Goal: Information Seeking & Learning: Learn about a topic

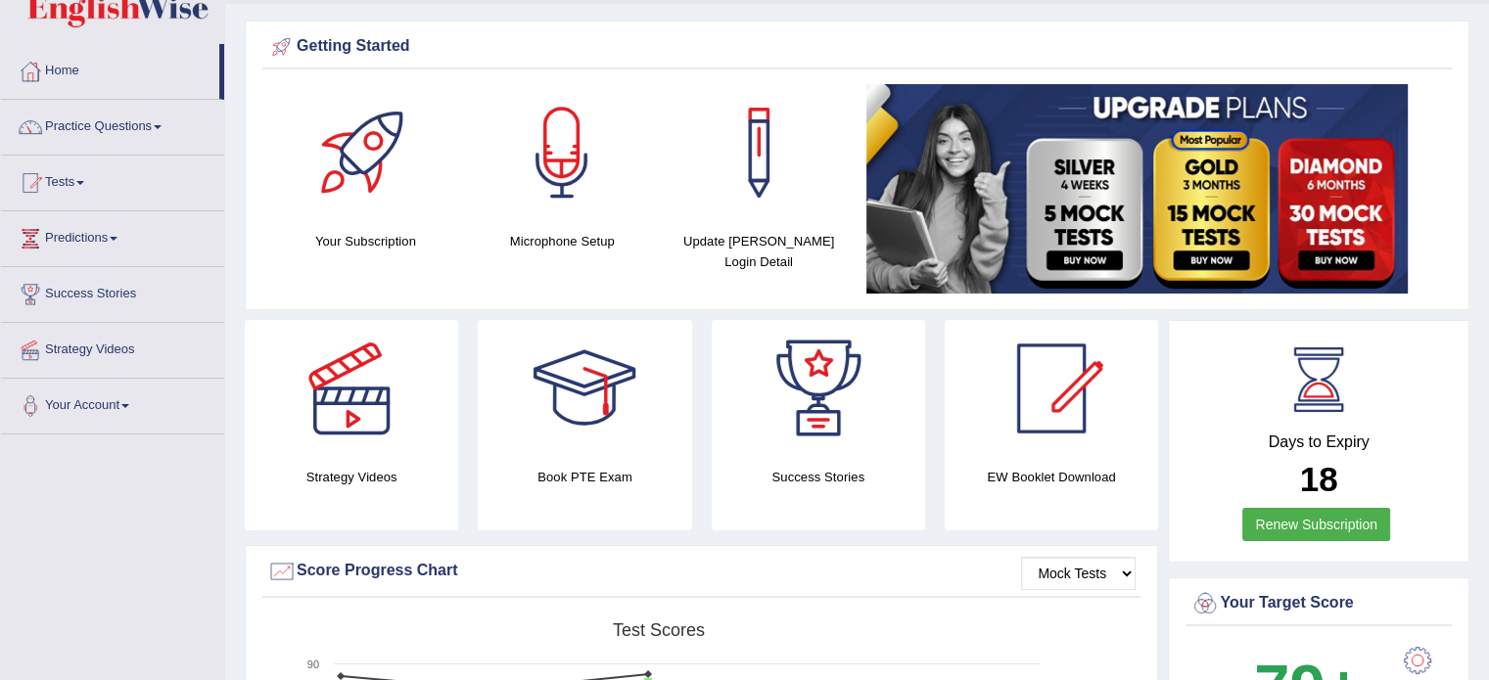
scroll to position [51, 0]
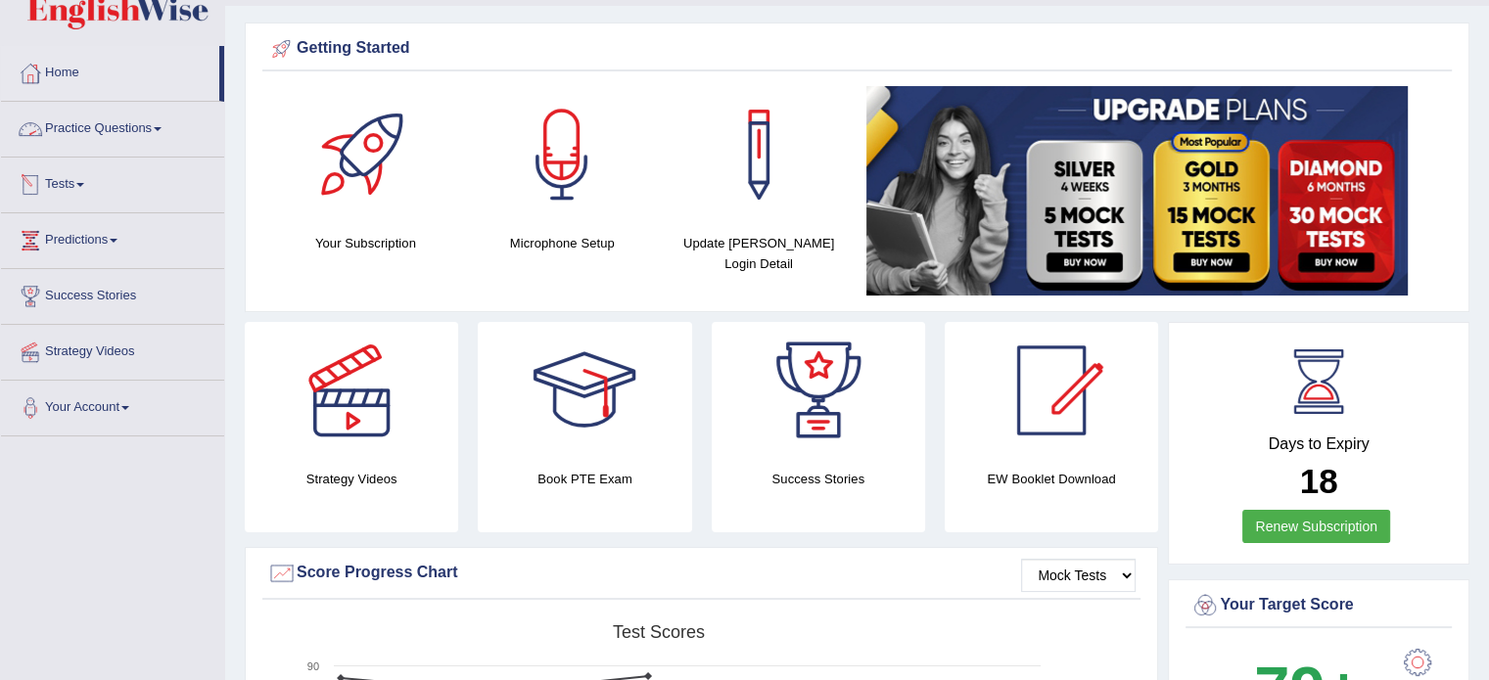
click at [117, 129] on link "Practice Questions" at bounding box center [112, 126] width 223 height 49
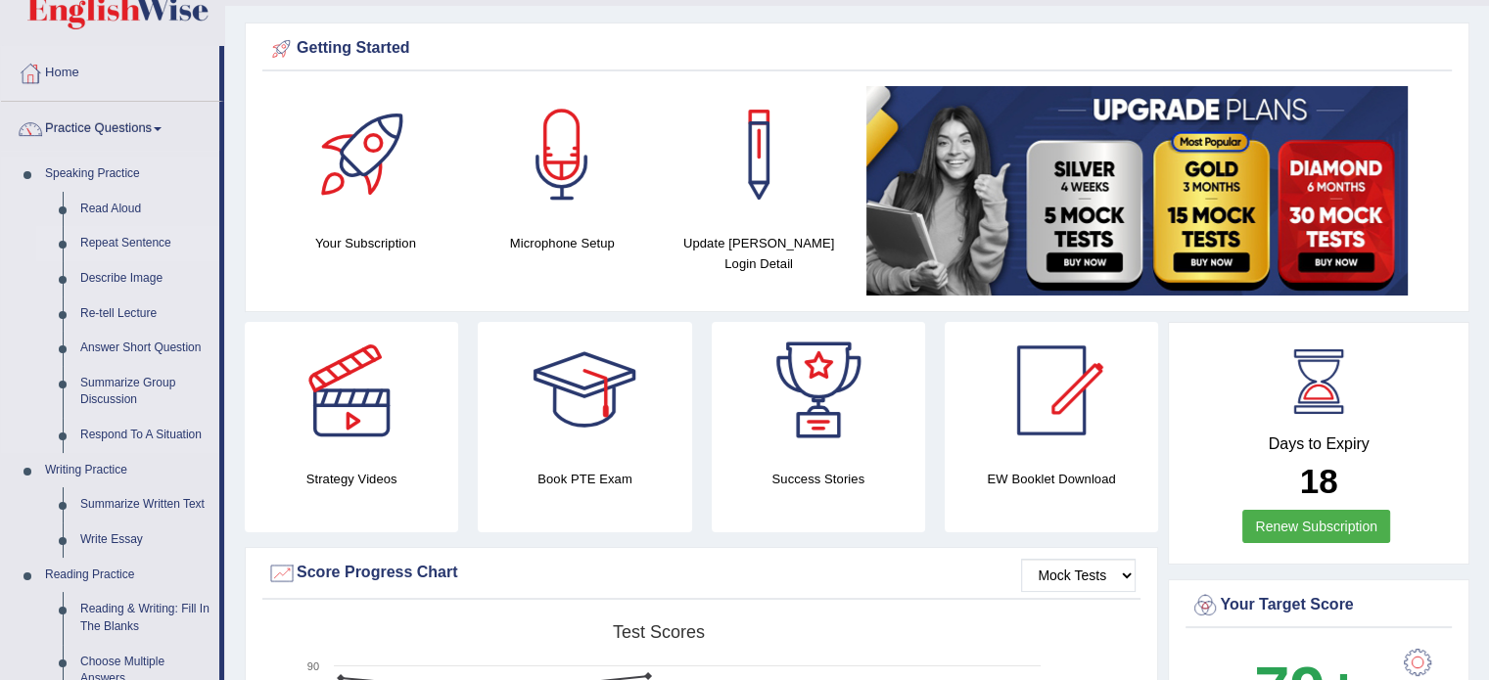
click at [144, 240] on link "Repeat Sentence" at bounding box center [145, 243] width 148 height 35
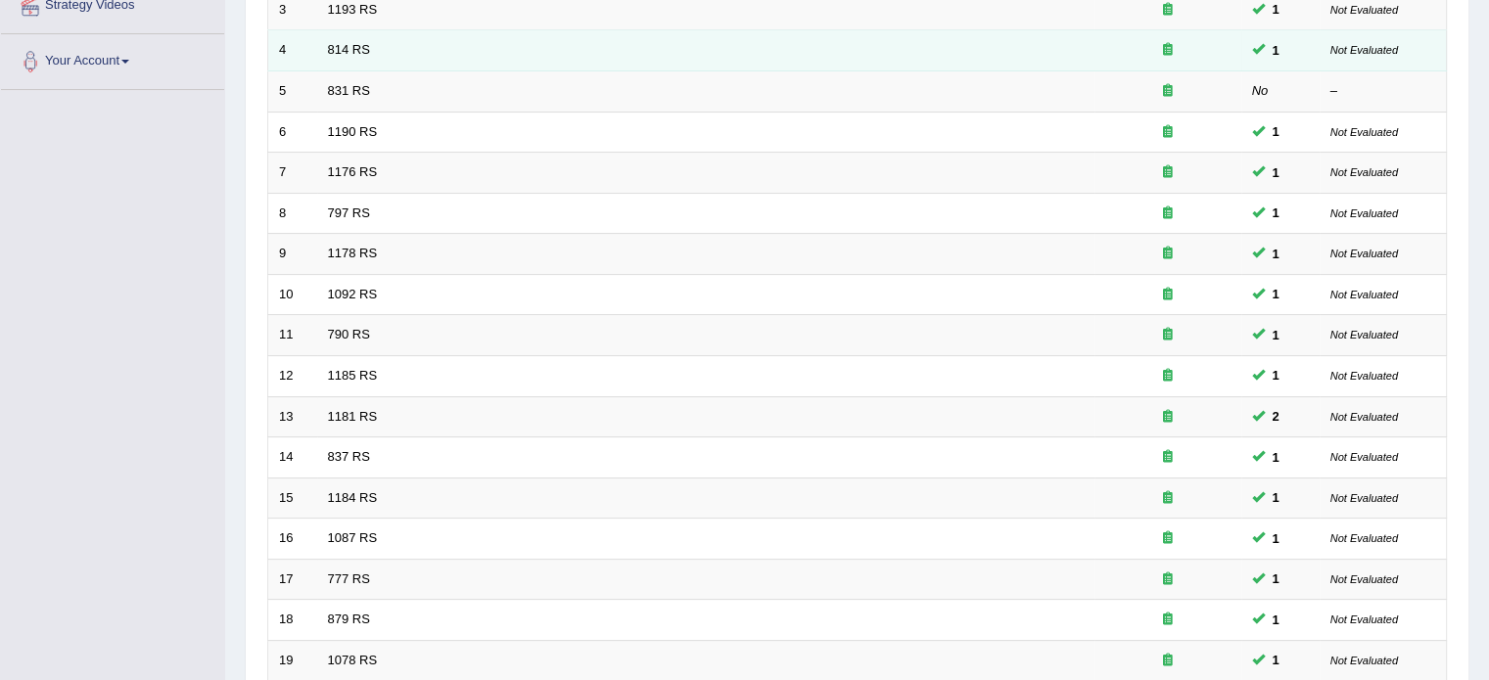
scroll to position [610, 0]
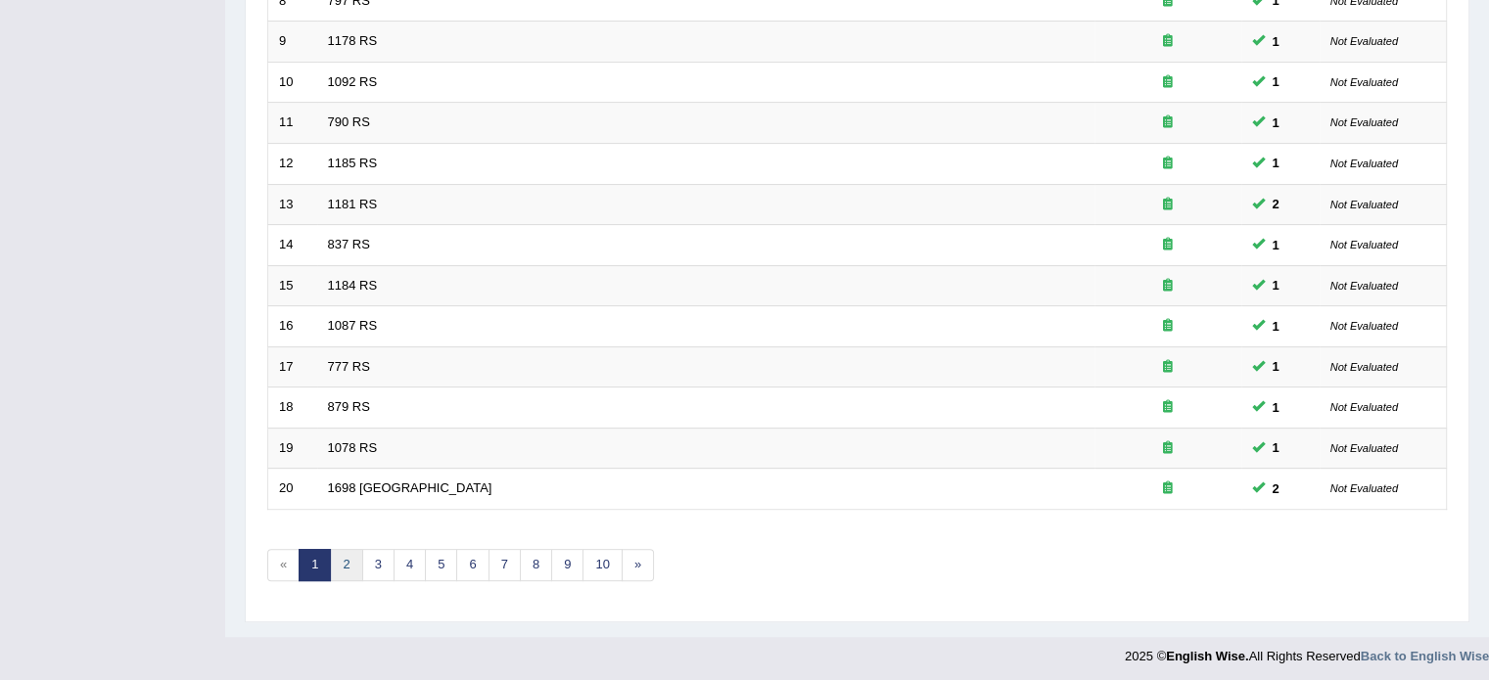
click at [350, 571] on link "2" at bounding box center [346, 565] width 32 height 32
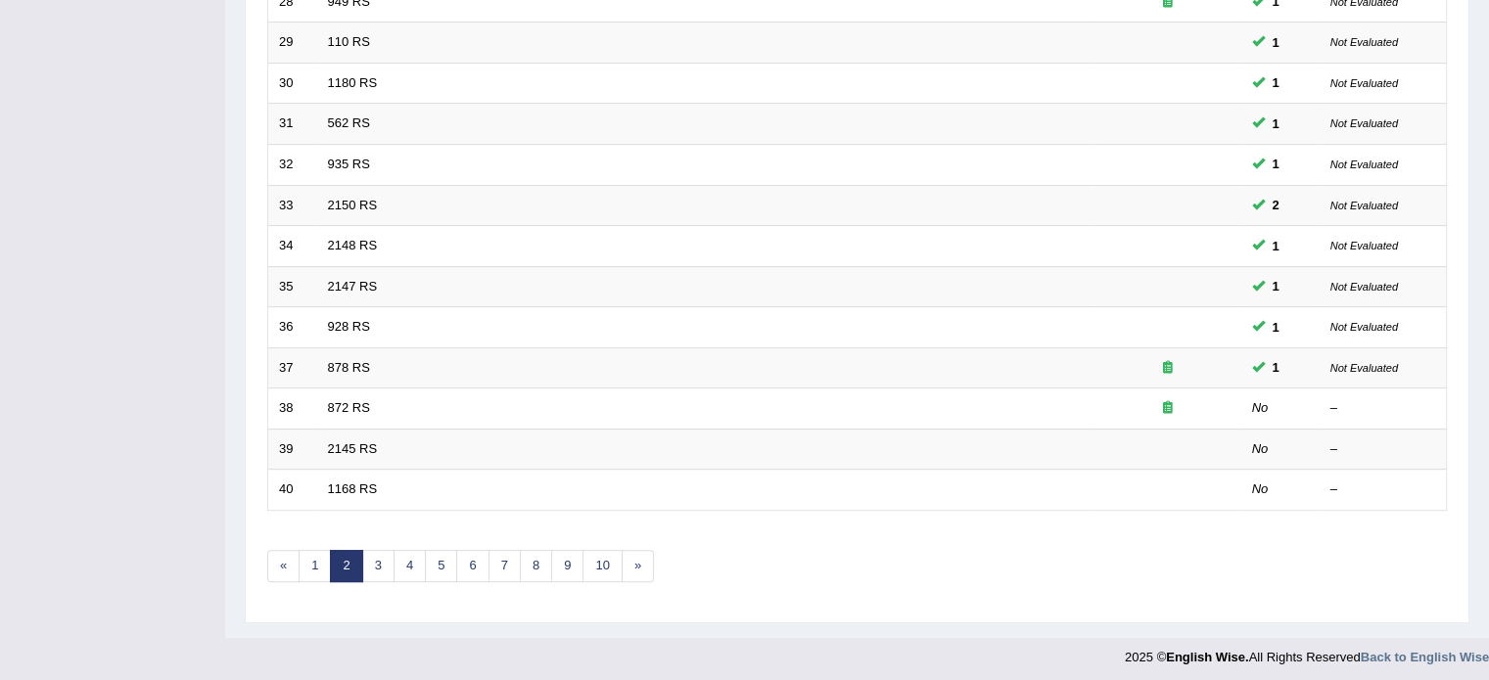
scroll to position [610, 0]
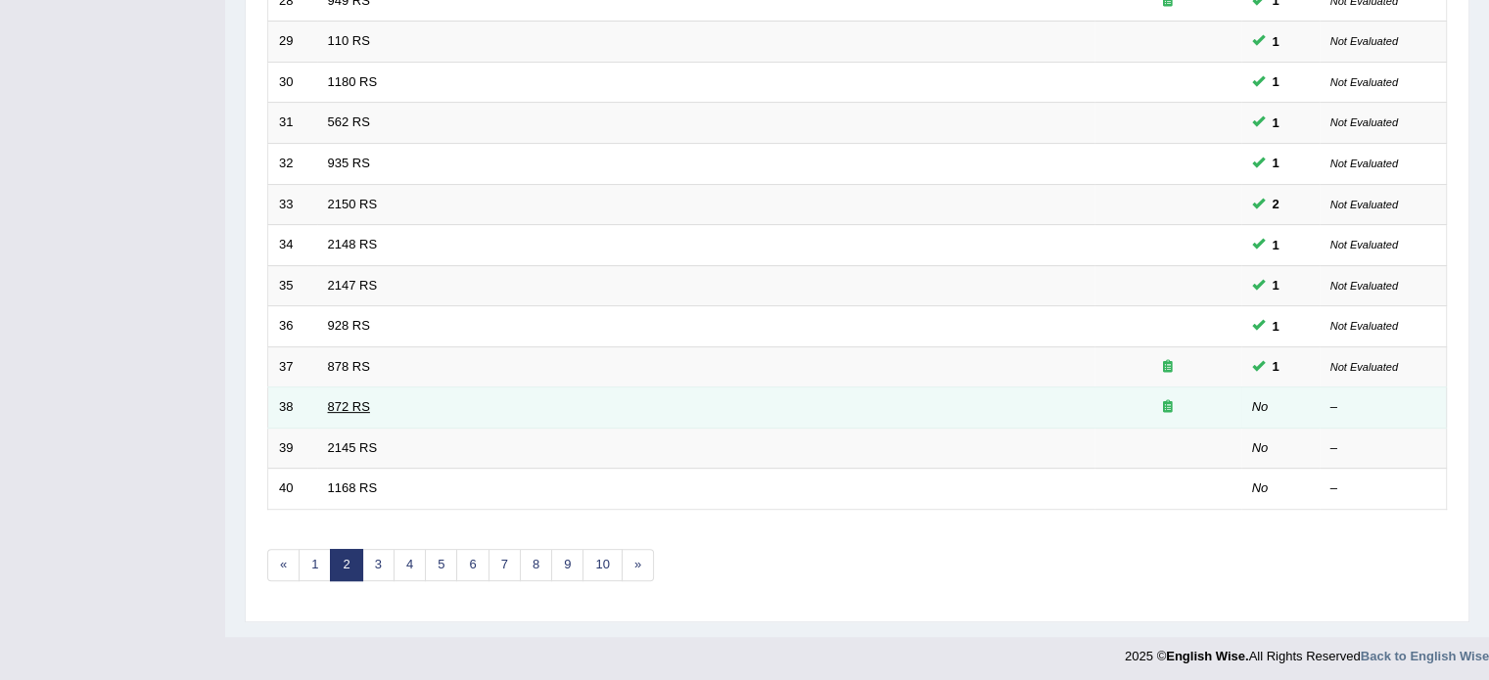
click at [333, 402] on link "872 RS" at bounding box center [349, 406] width 42 height 15
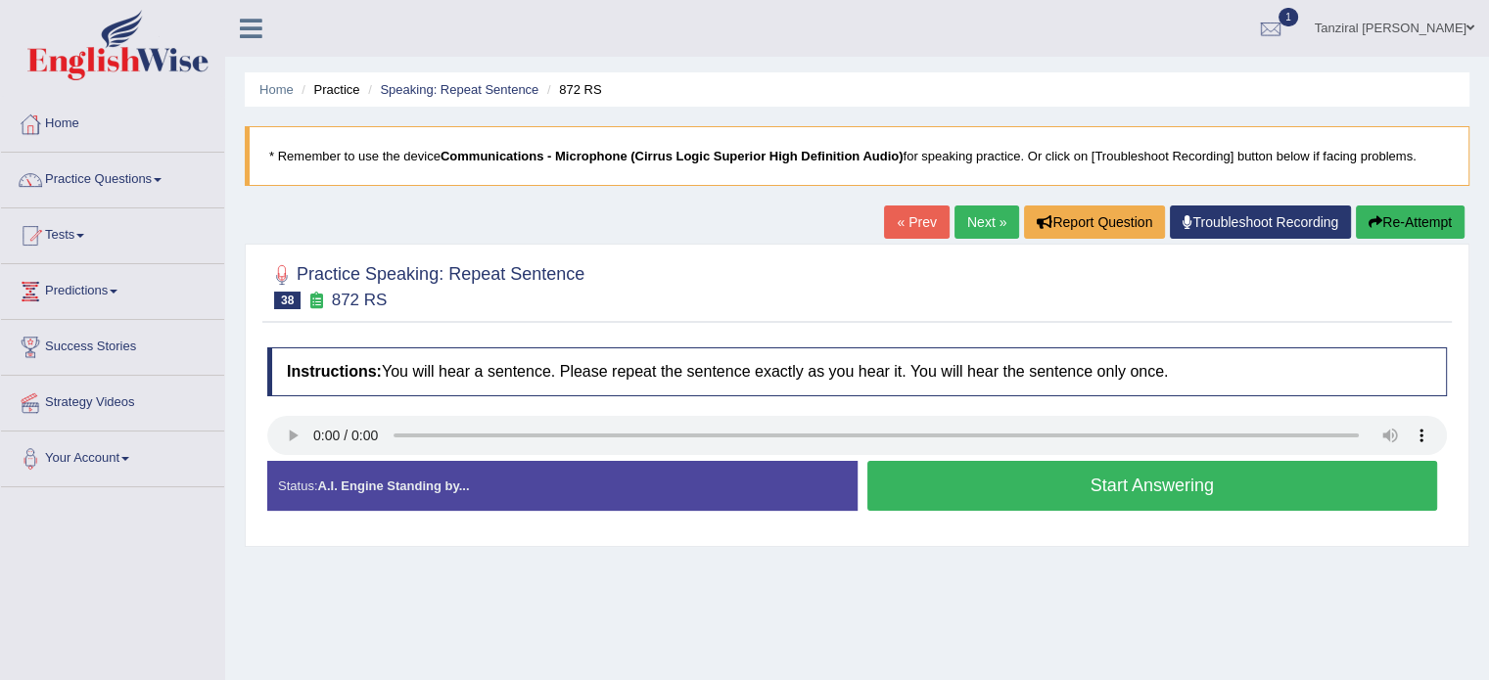
click at [1001, 475] on button "Start Answering" at bounding box center [1152, 486] width 571 height 50
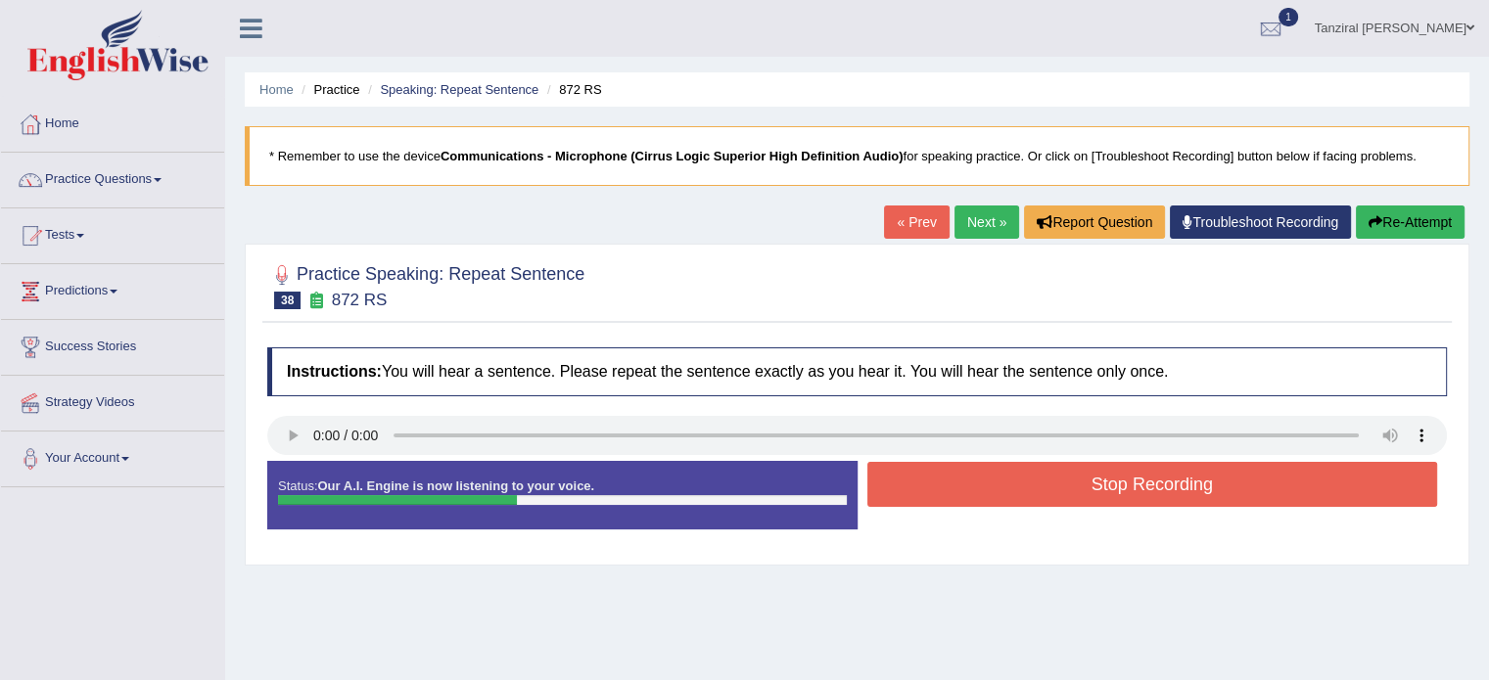
click at [1001, 475] on button "Stop Recording" at bounding box center [1152, 484] width 571 height 45
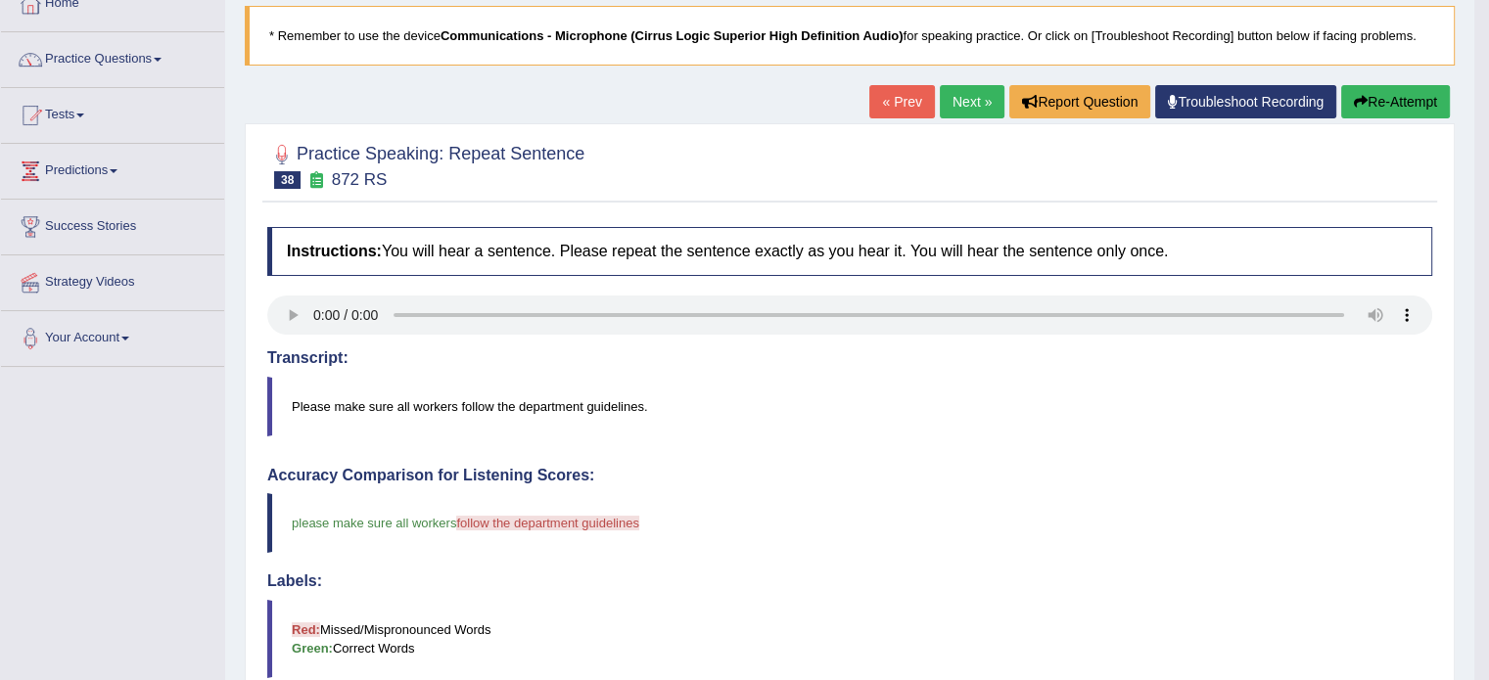
scroll to position [114, 0]
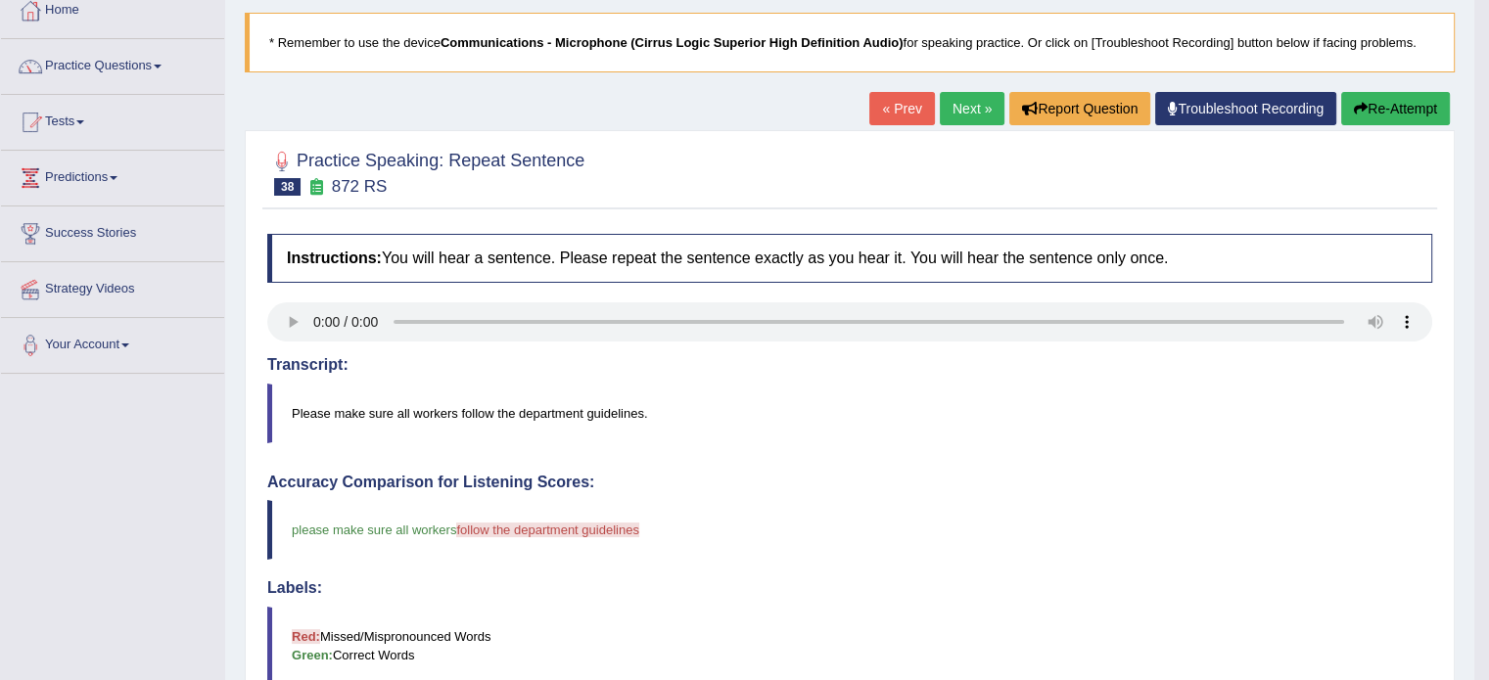
click at [1402, 109] on button "Re-Attempt" at bounding box center [1395, 108] width 109 height 33
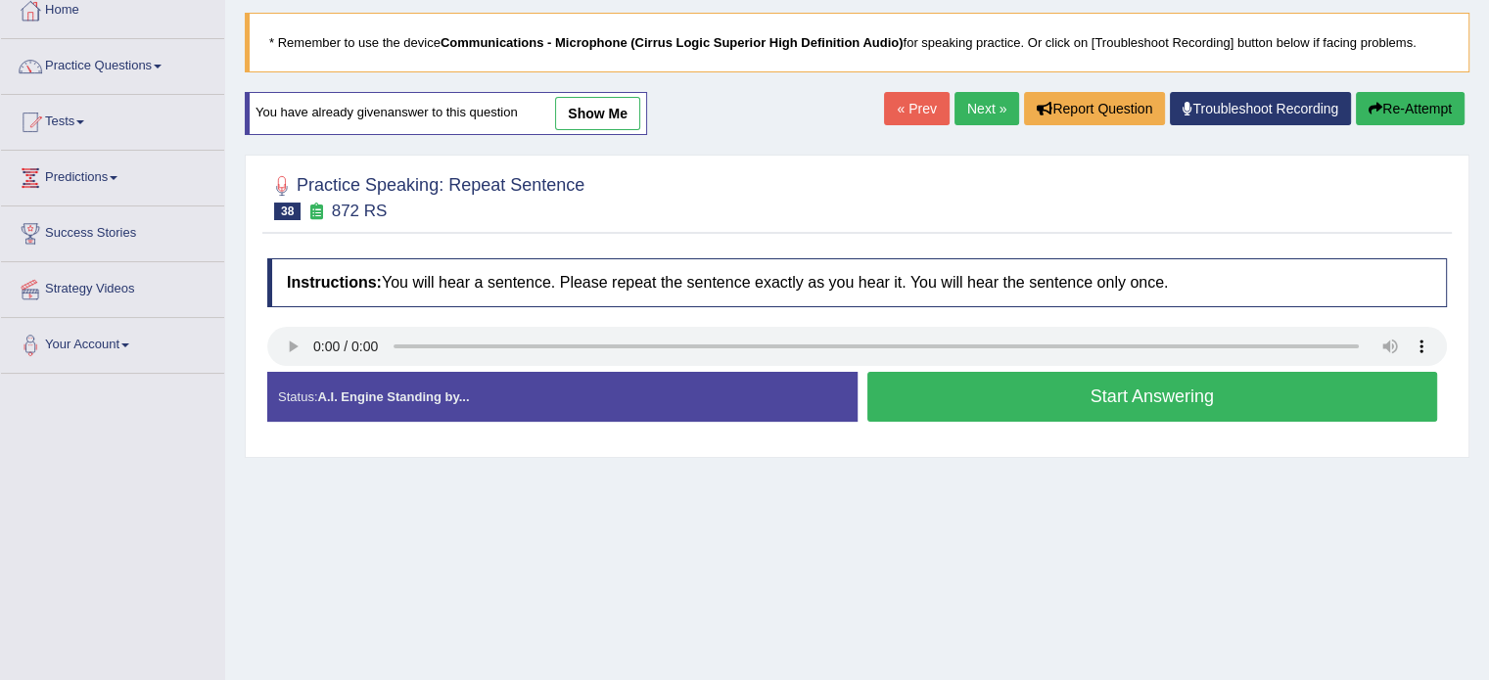
click at [1128, 394] on button "Start Answering" at bounding box center [1152, 397] width 571 height 50
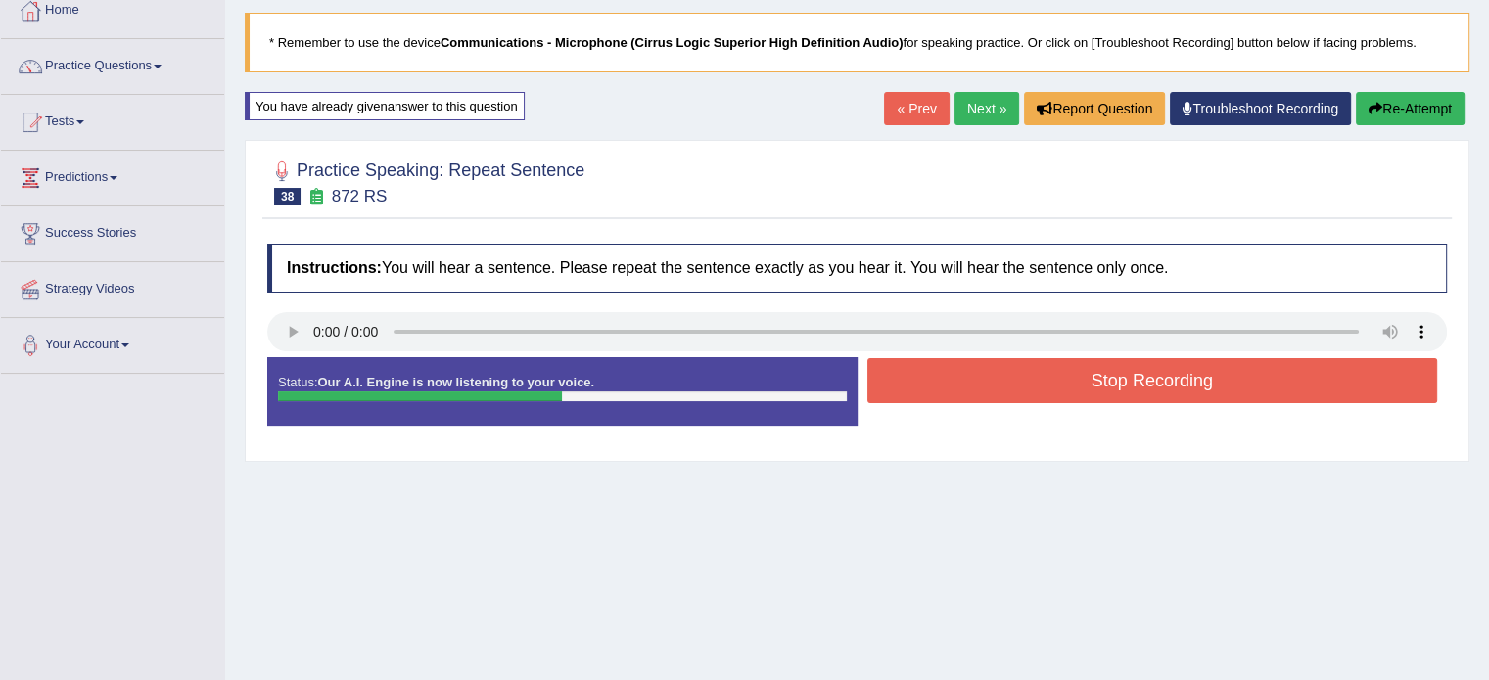
click at [1126, 379] on button "Stop Recording" at bounding box center [1152, 380] width 571 height 45
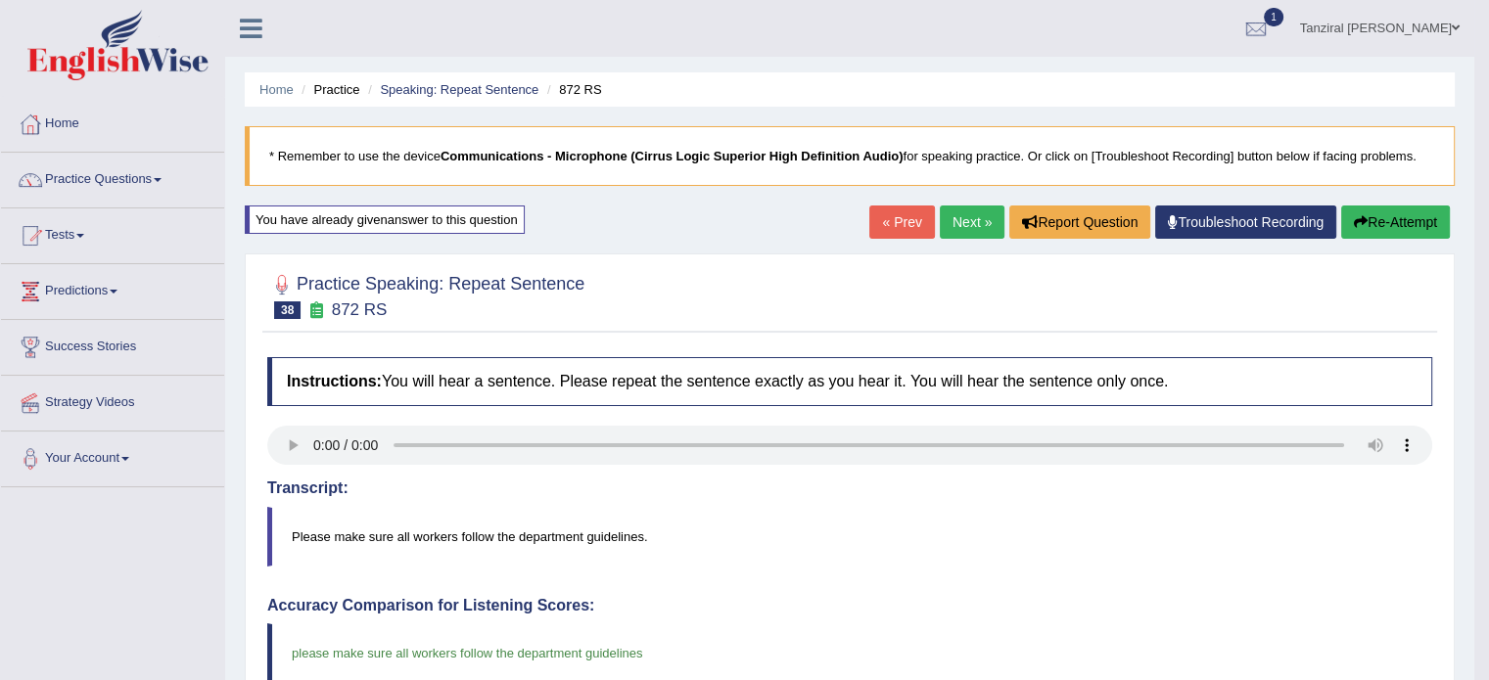
click at [972, 227] on link "Next »" at bounding box center [972, 222] width 65 height 33
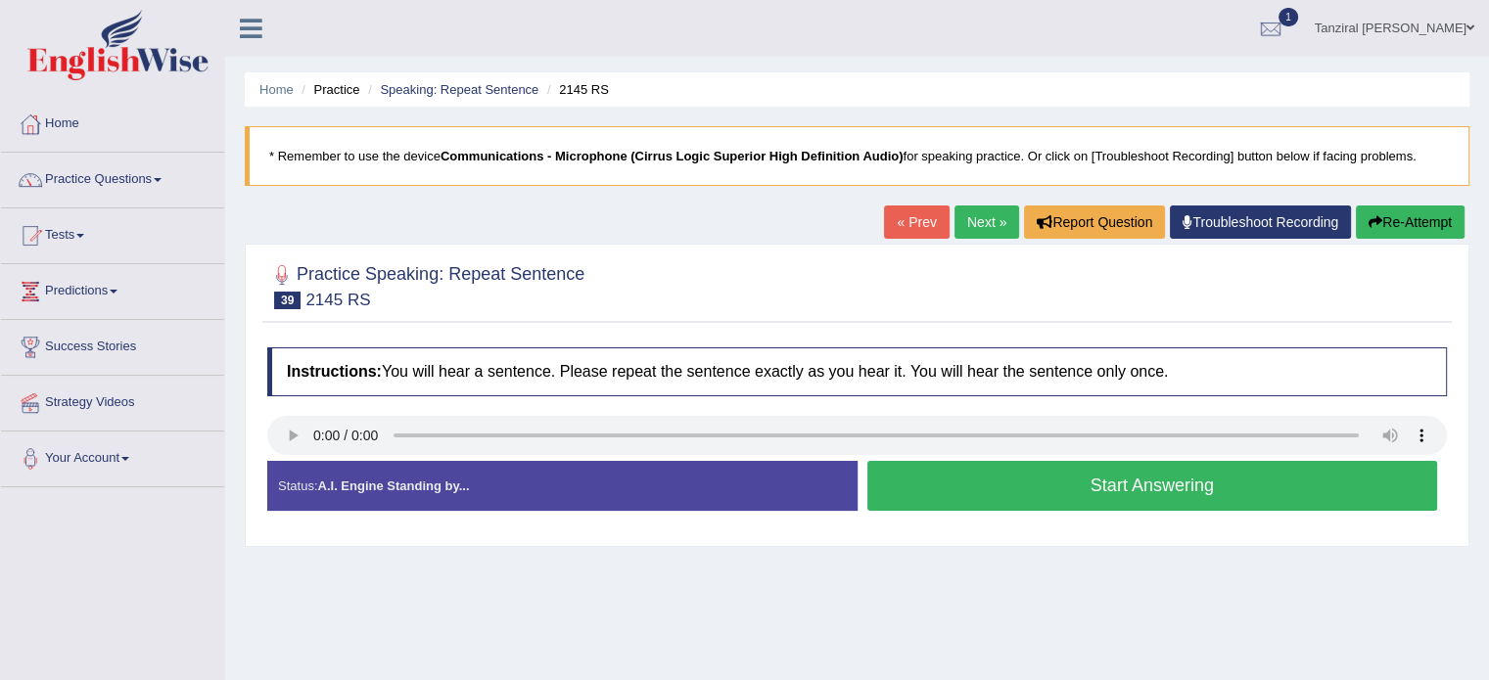
click at [988, 478] on button "Start Answering" at bounding box center [1152, 486] width 571 height 50
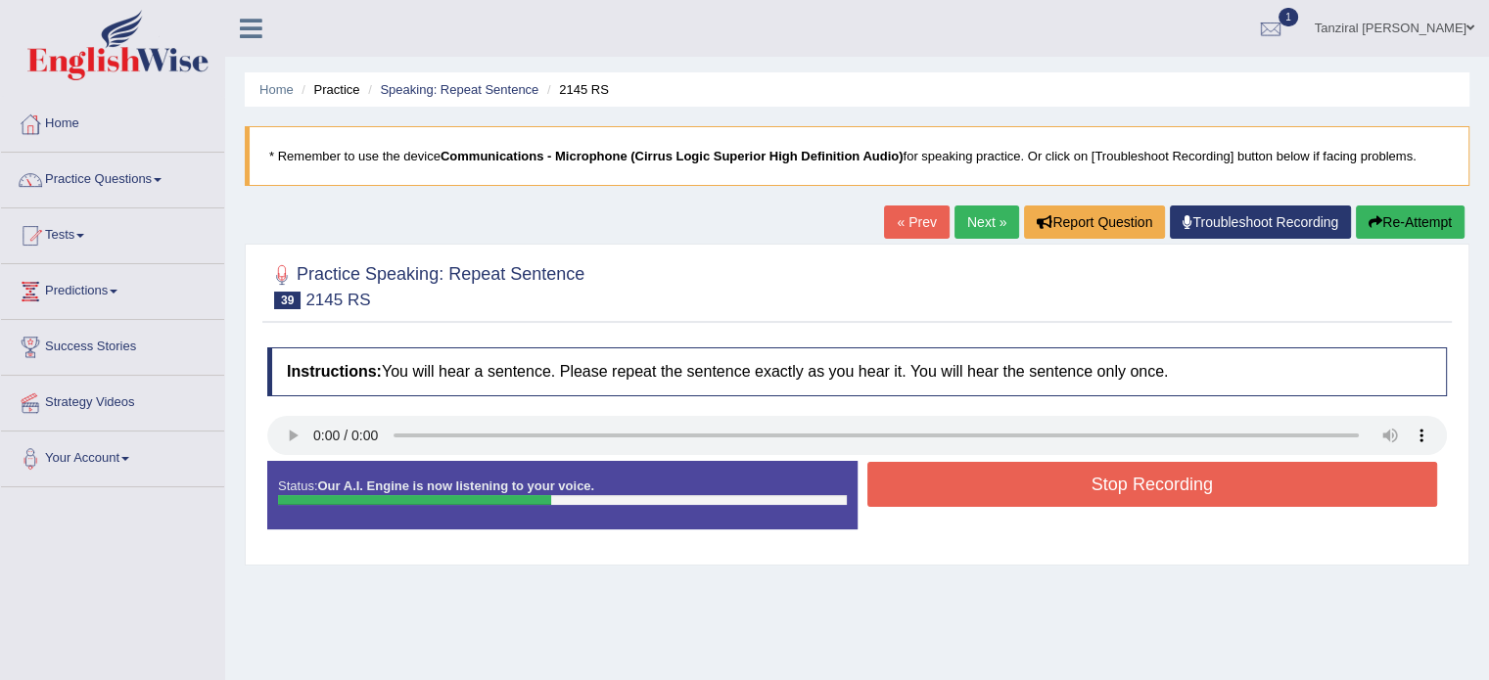
click at [999, 493] on button "Stop Recording" at bounding box center [1152, 484] width 571 height 45
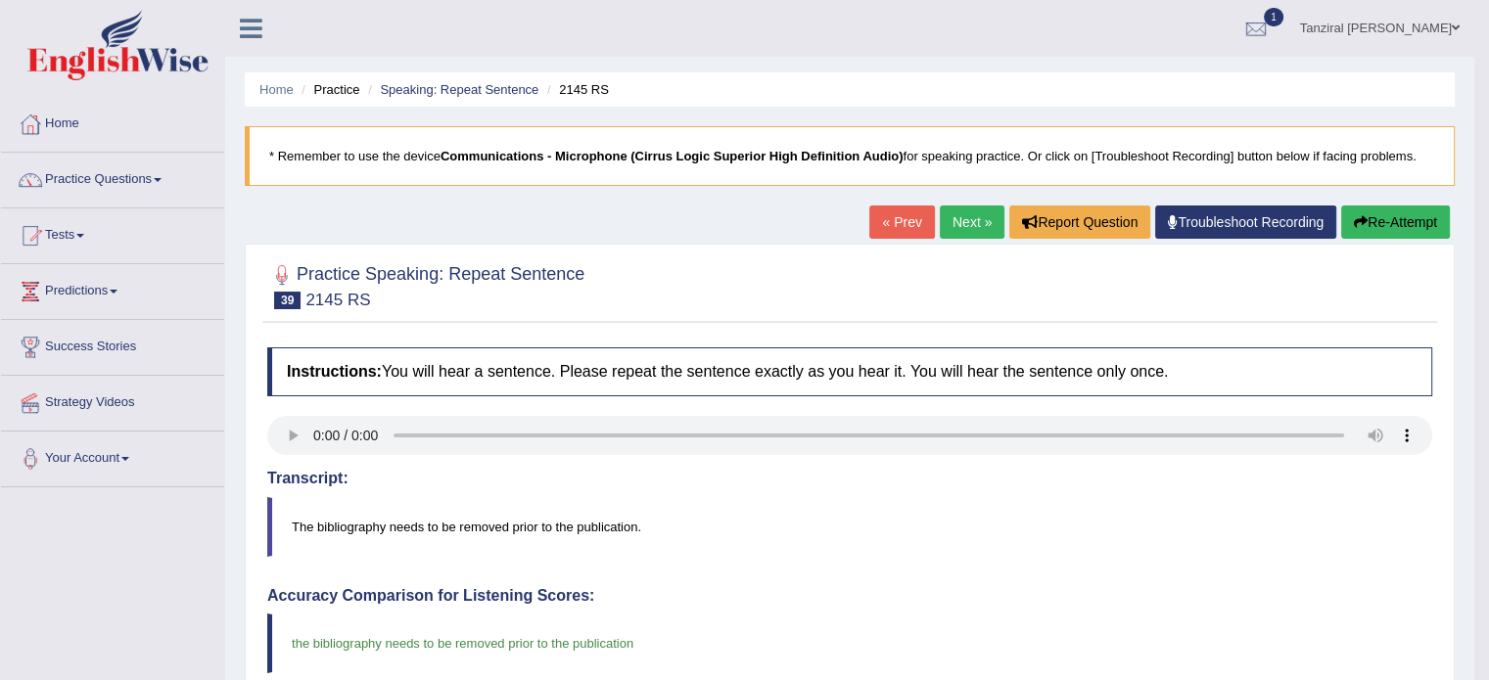
click at [979, 215] on link "Next »" at bounding box center [972, 222] width 65 height 33
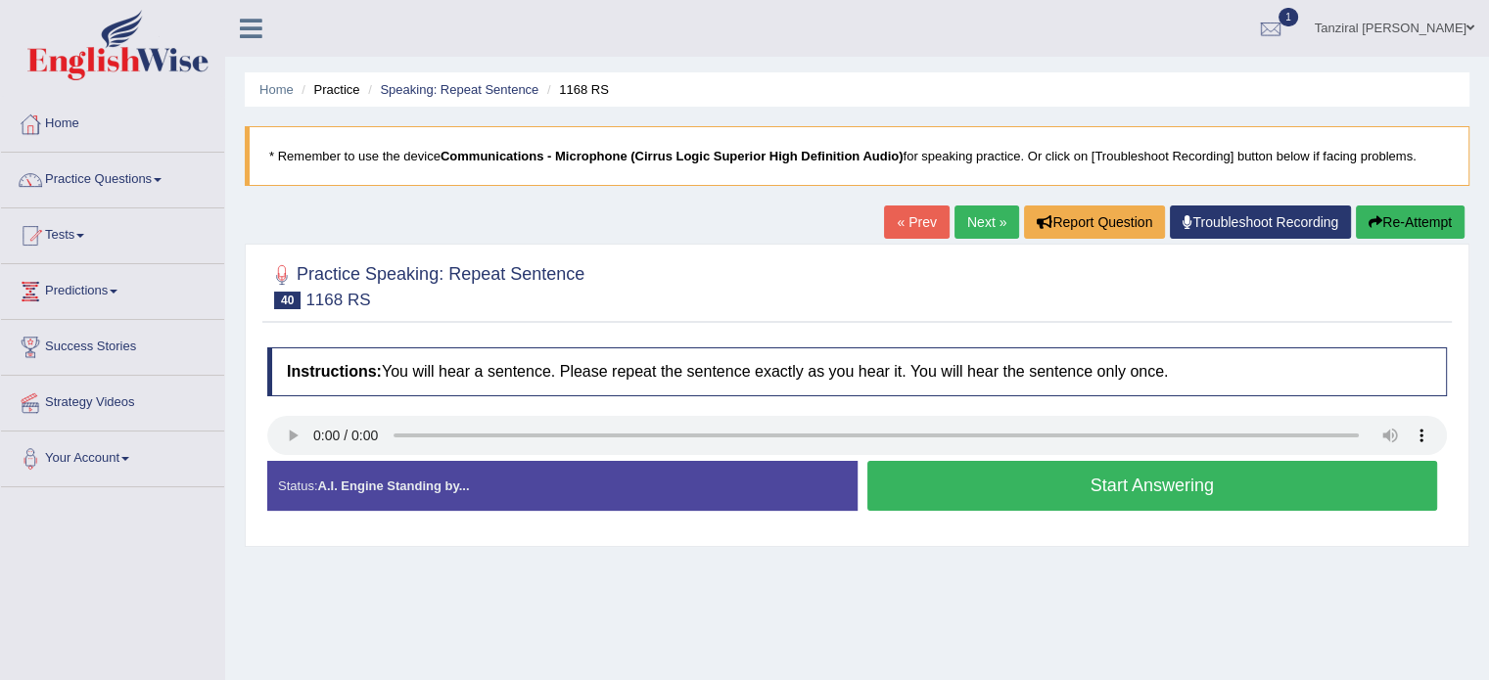
click at [909, 504] on button "Start Answering" at bounding box center [1152, 486] width 571 height 50
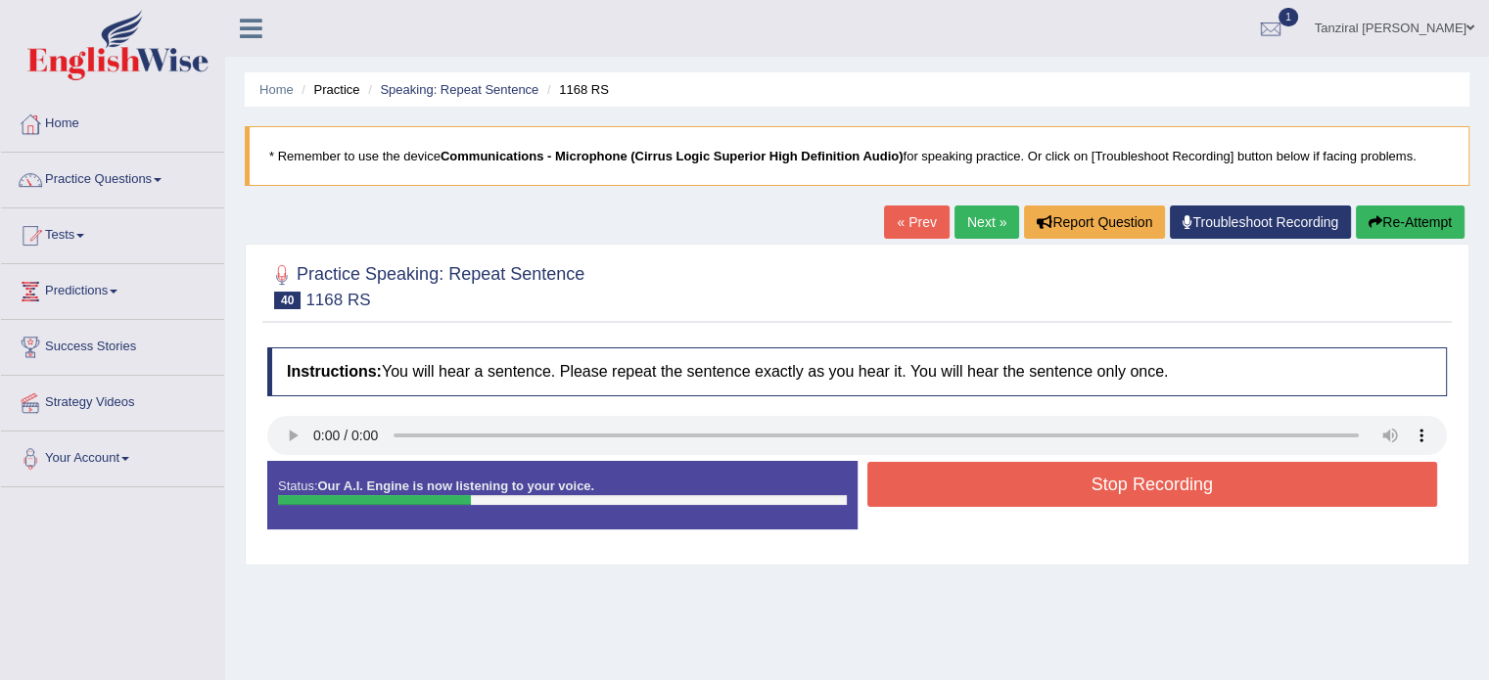
click at [899, 478] on button "Stop Recording" at bounding box center [1152, 484] width 571 height 45
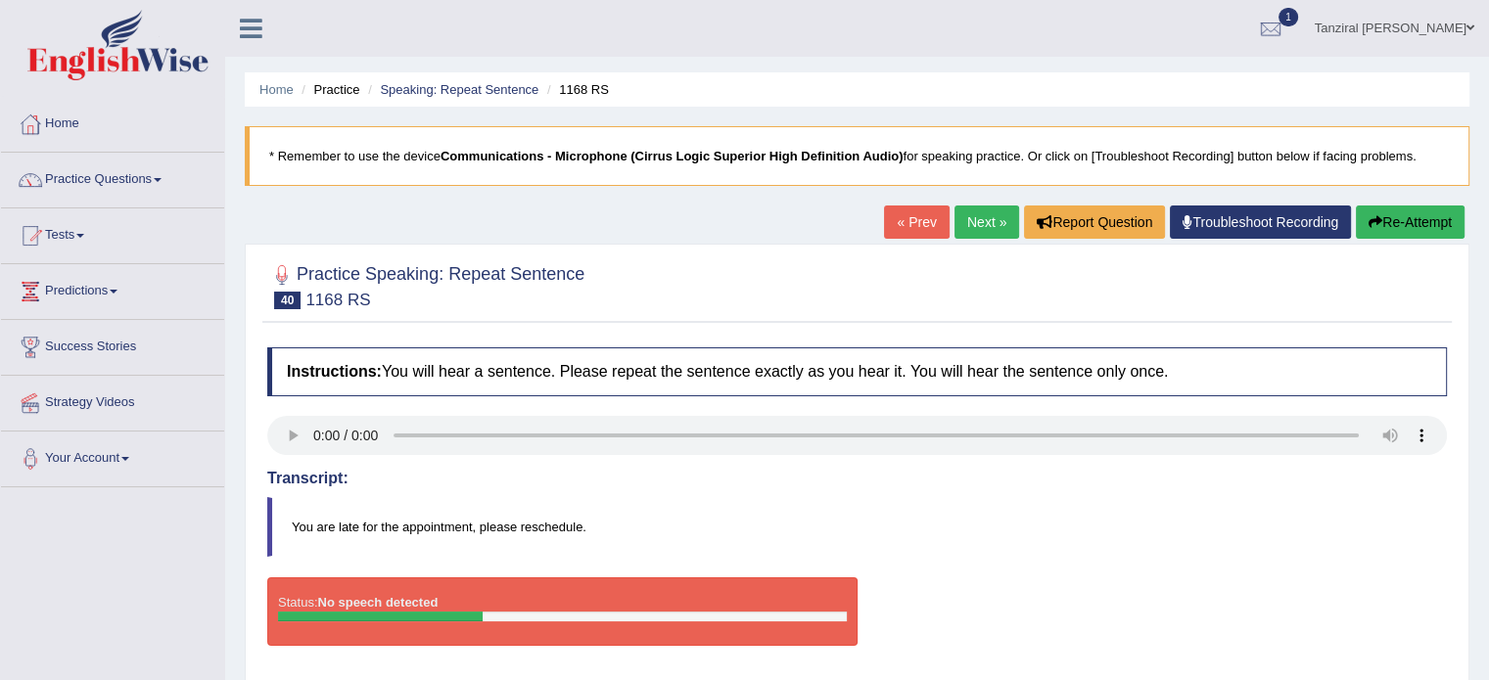
click at [1404, 222] on button "Re-Attempt" at bounding box center [1410, 222] width 109 height 33
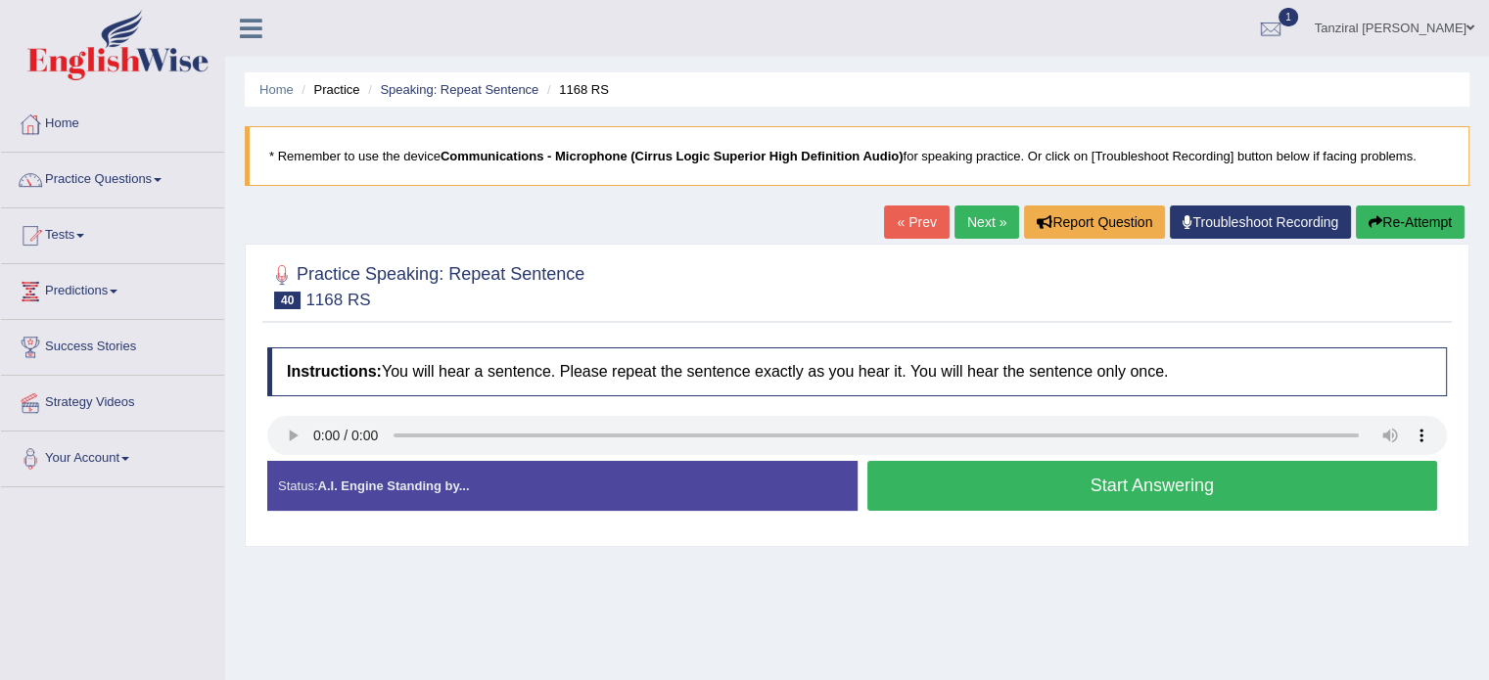
click at [986, 476] on button "Start Answering" at bounding box center [1152, 486] width 571 height 50
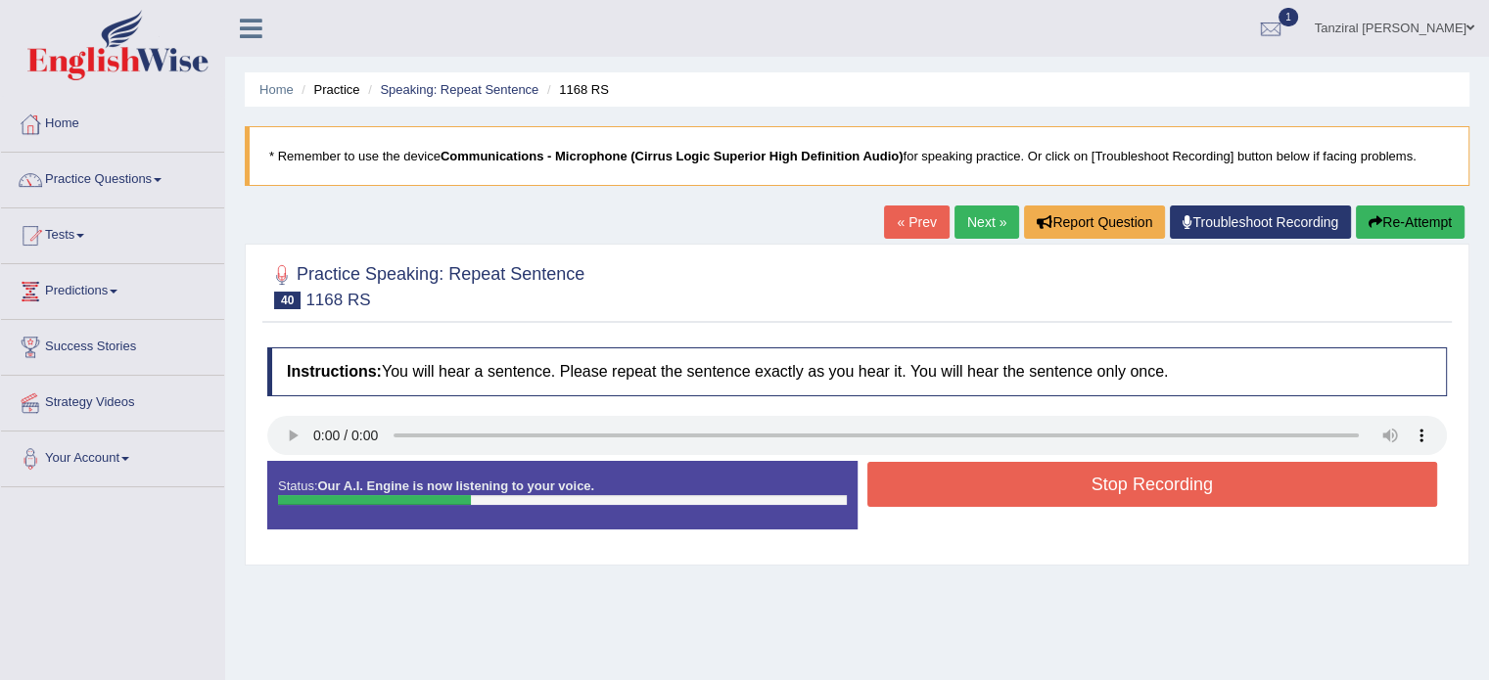
click at [1100, 477] on button "Stop Recording" at bounding box center [1152, 484] width 571 height 45
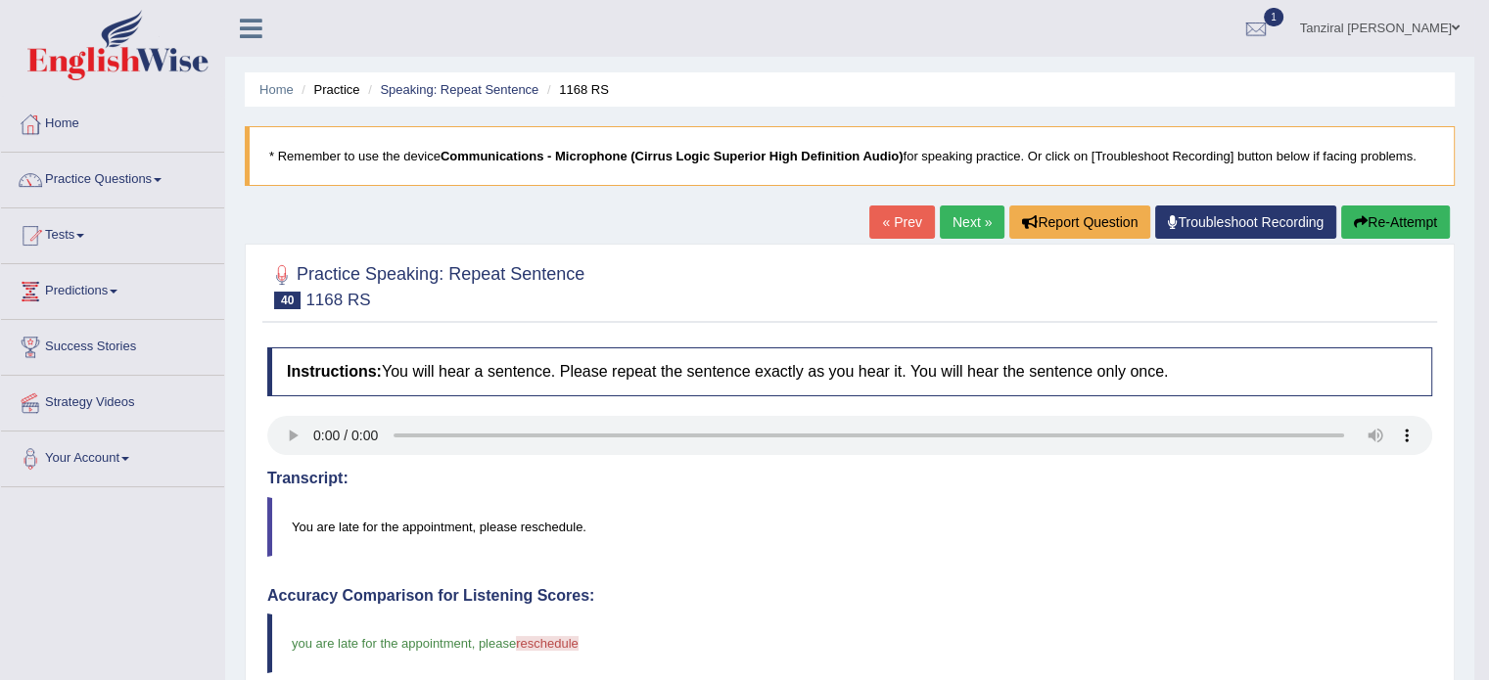
click at [983, 224] on link "Next »" at bounding box center [972, 222] width 65 height 33
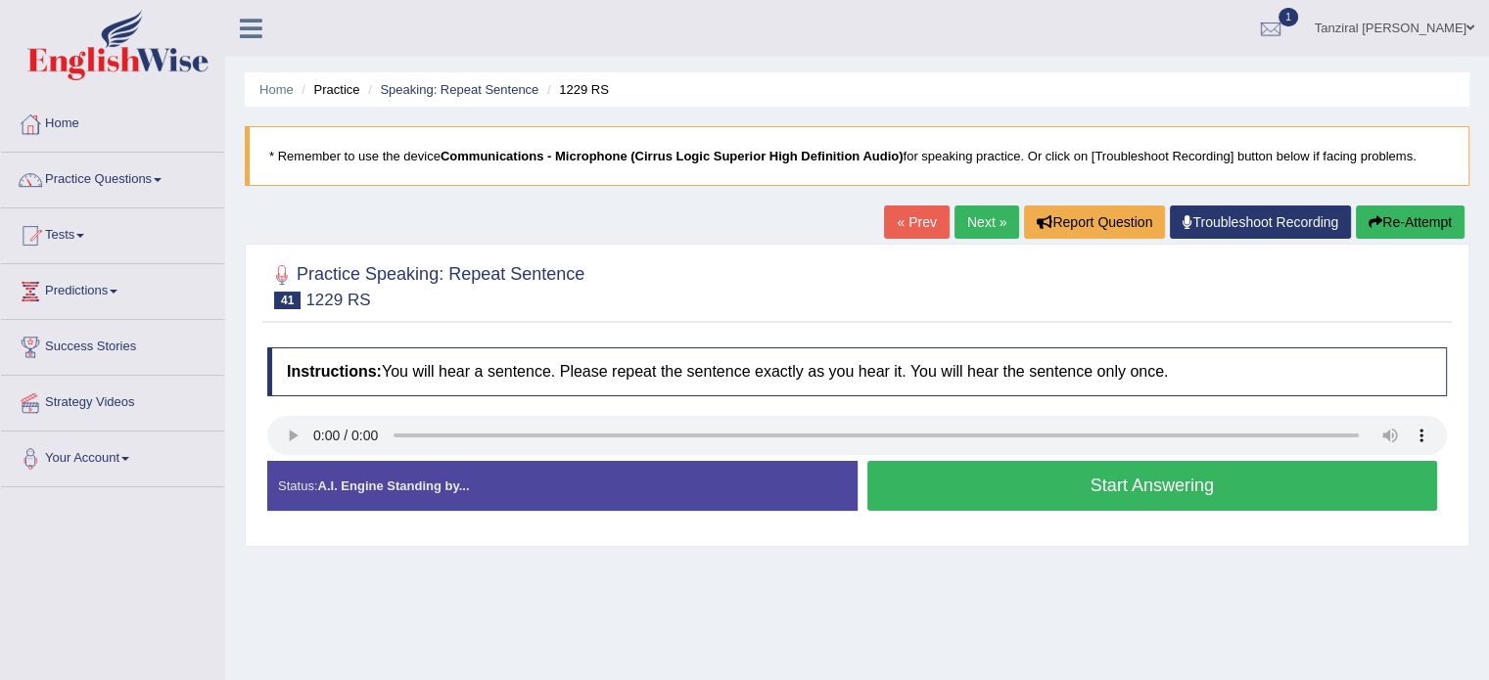
click at [963, 479] on button "Start Answering" at bounding box center [1152, 486] width 571 height 50
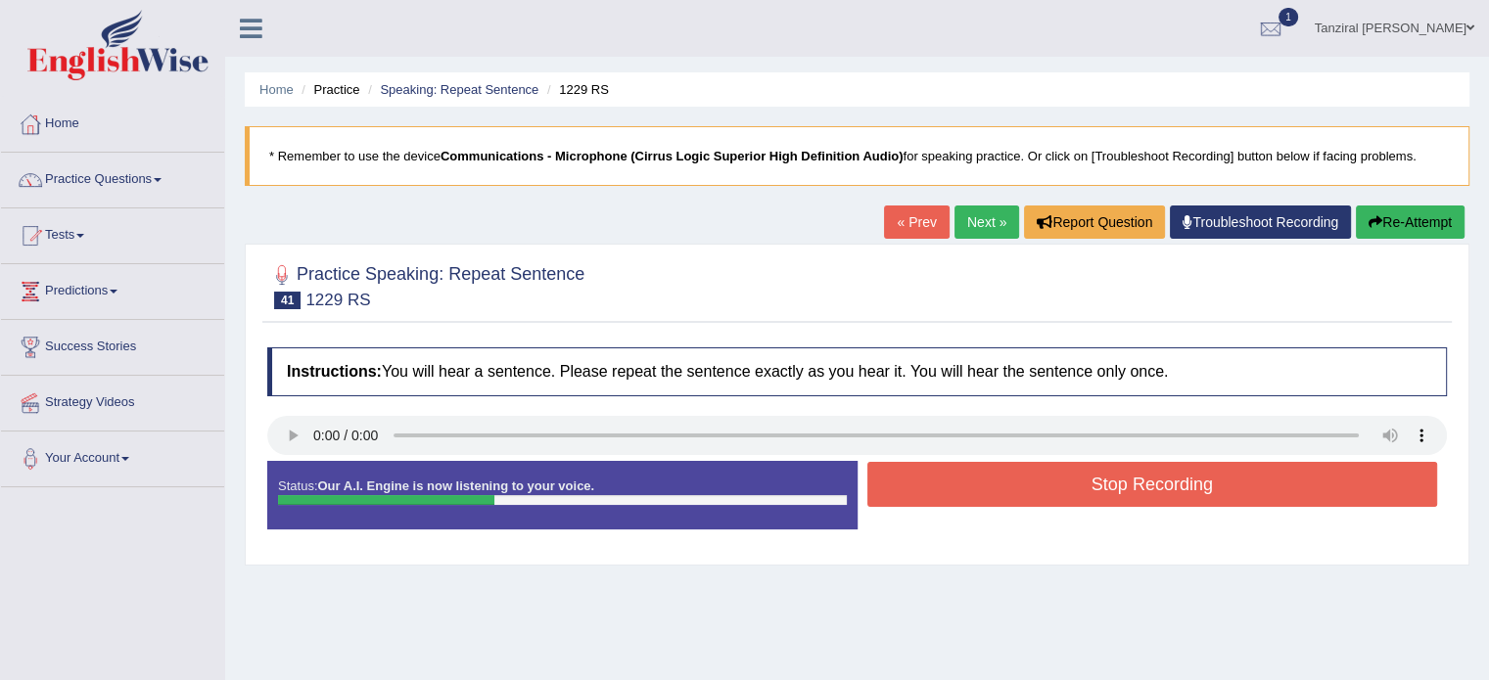
click at [1084, 498] on button "Stop Recording" at bounding box center [1152, 484] width 571 height 45
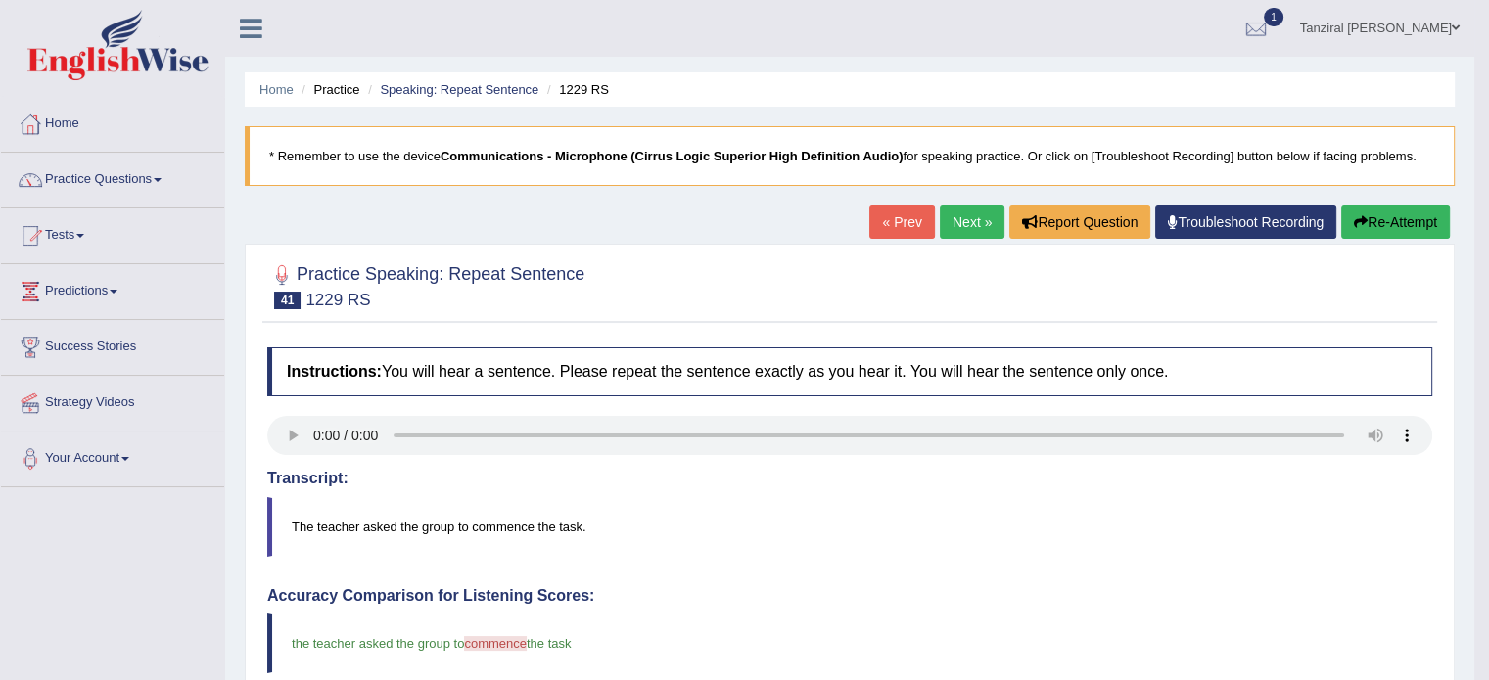
click at [958, 230] on link "Next »" at bounding box center [972, 222] width 65 height 33
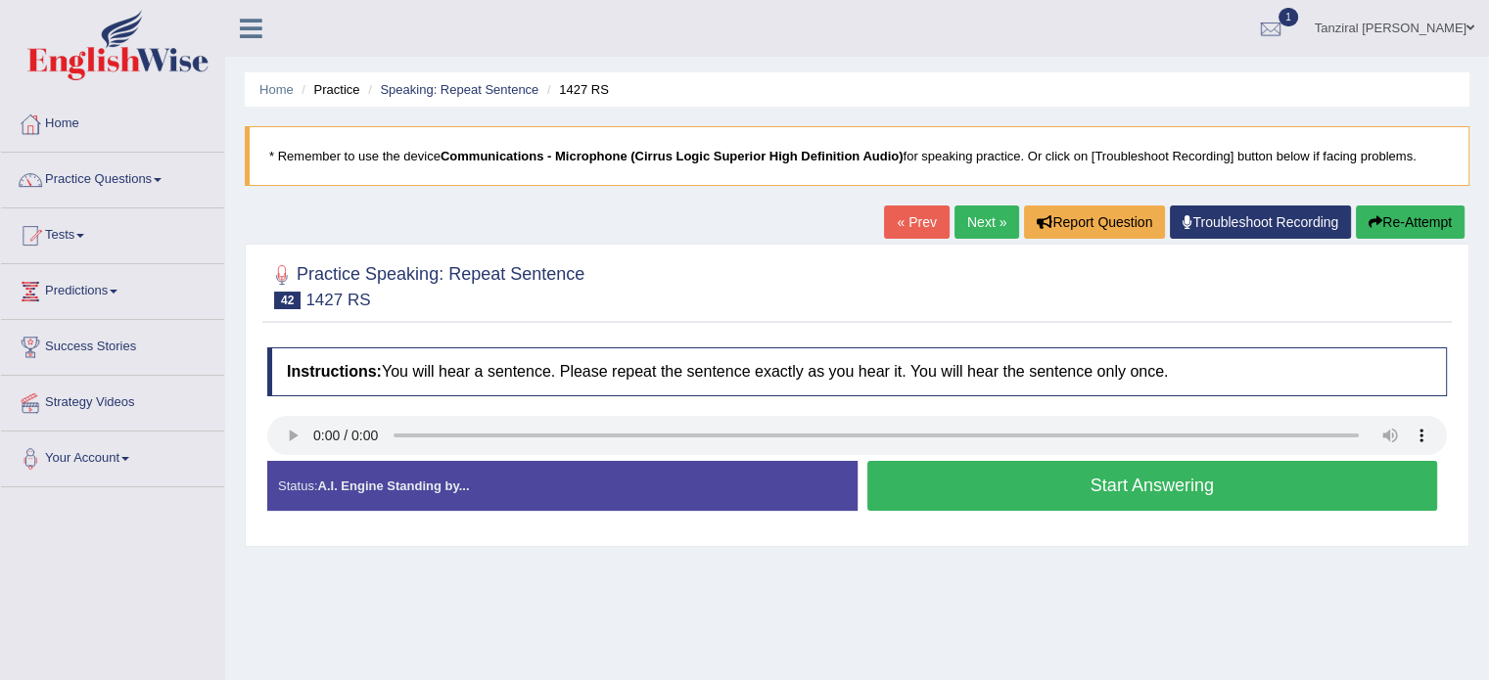
click at [1031, 498] on button "Start Answering" at bounding box center [1152, 486] width 571 height 50
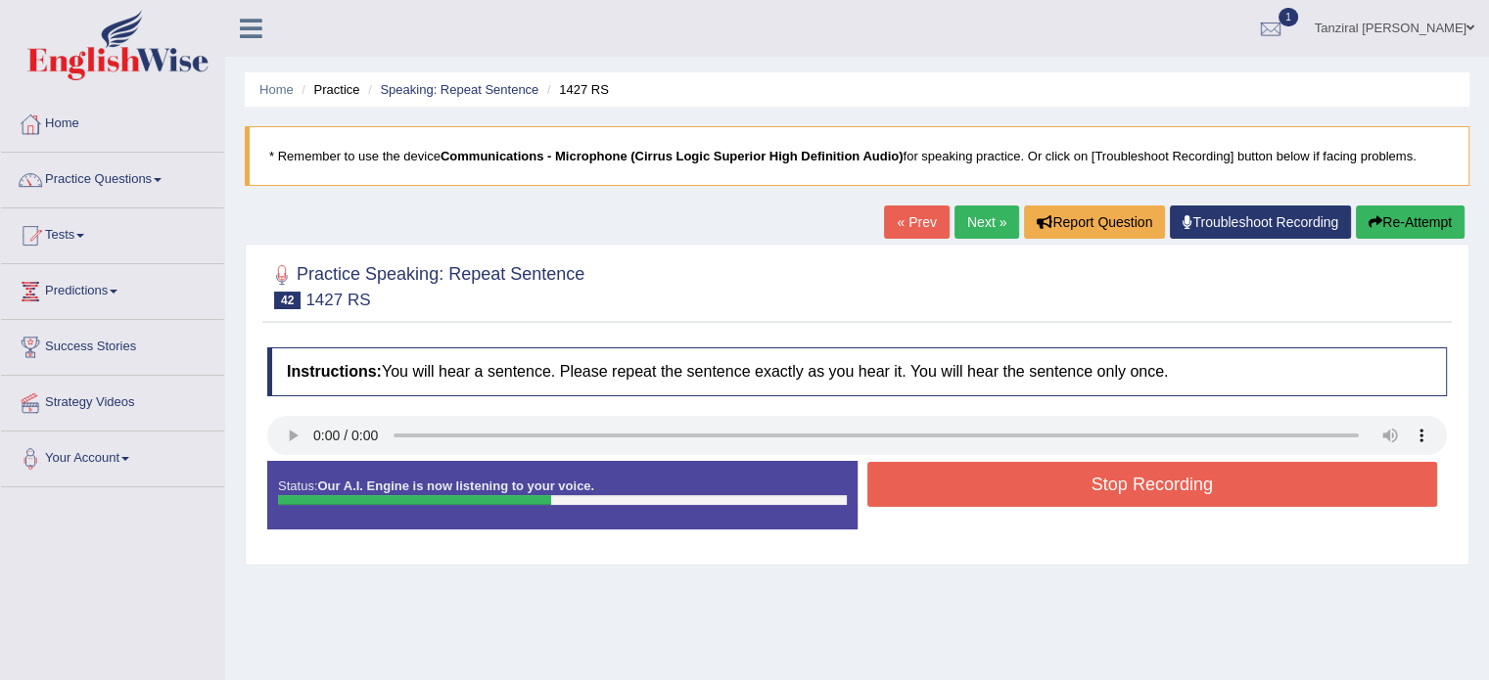
click at [1031, 498] on button "Stop Recording" at bounding box center [1152, 484] width 571 height 45
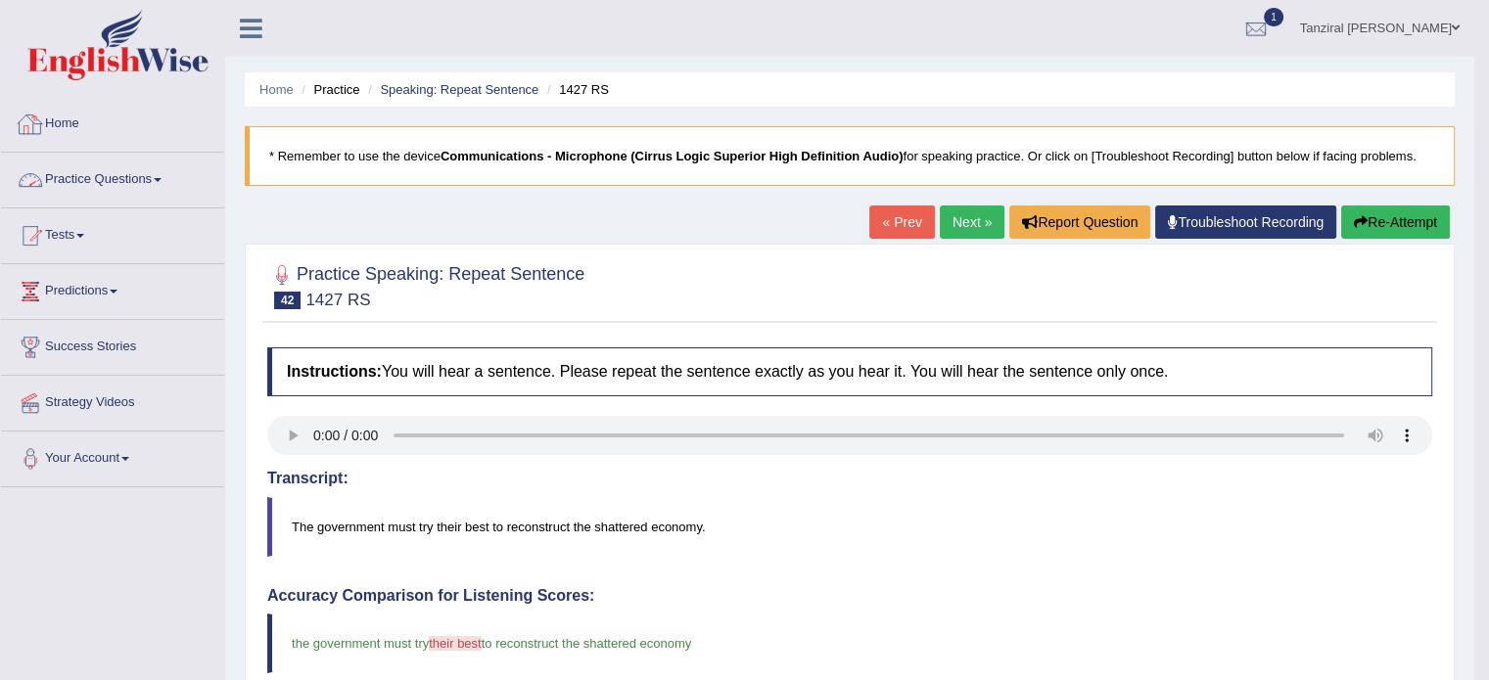
click at [89, 129] on link "Home" at bounding box center [112, 121] width 223 height 49
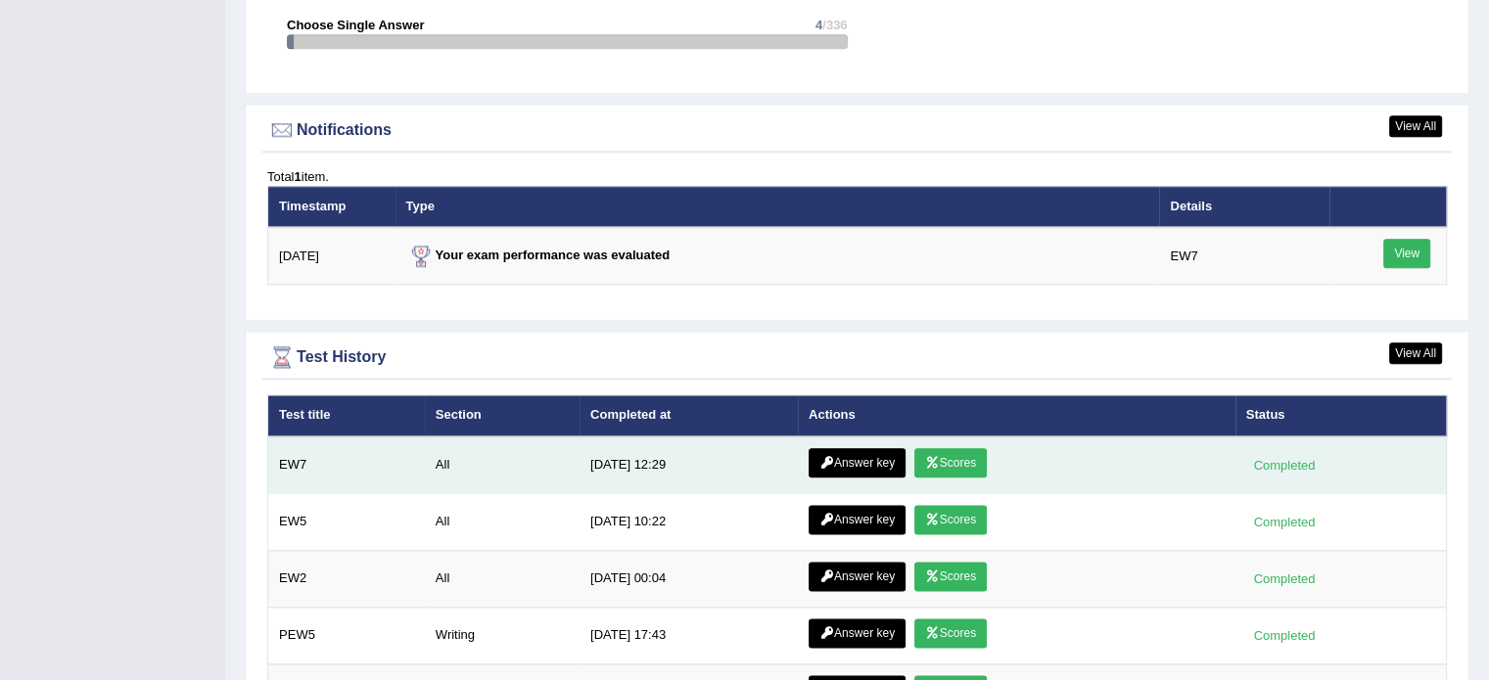
scroll to position [2294, 0]
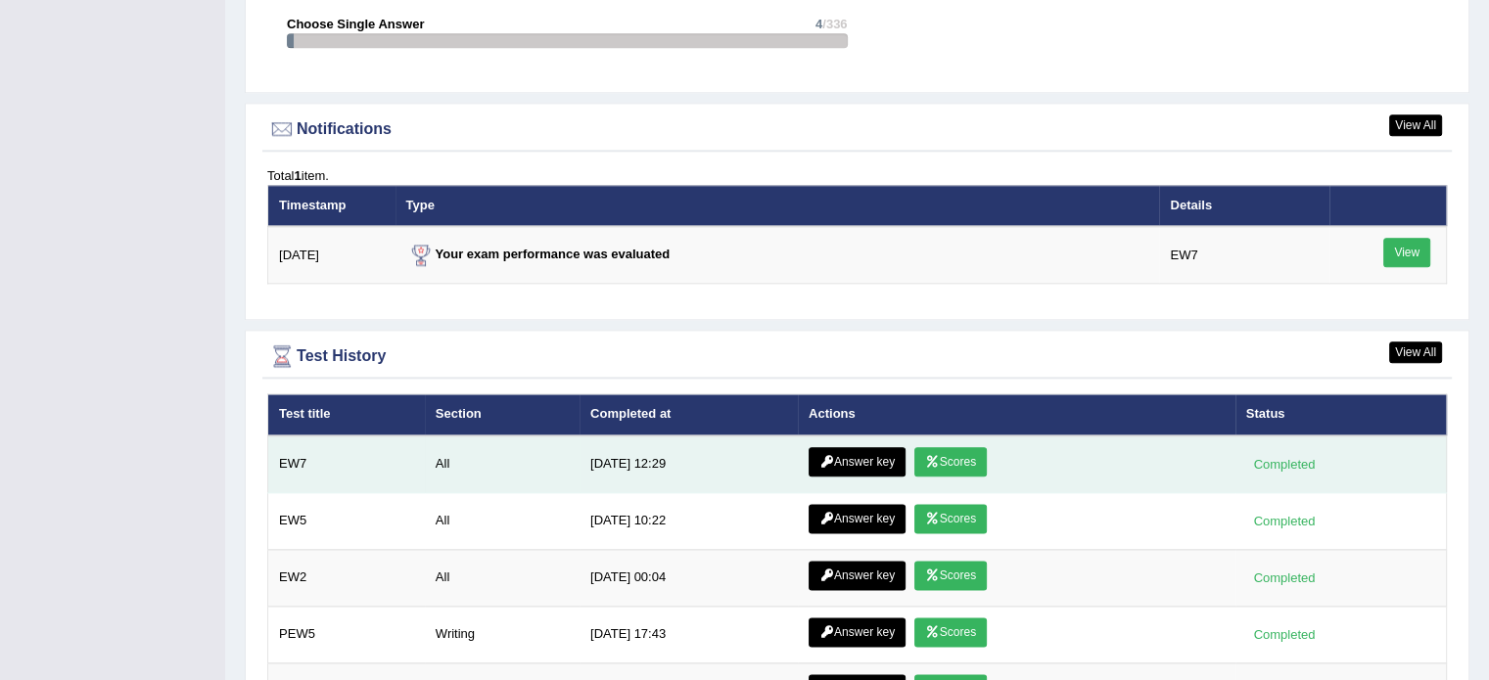
click at [857, 460] on link "Answer key" at bounding box center [857, 461] width 97 height 29
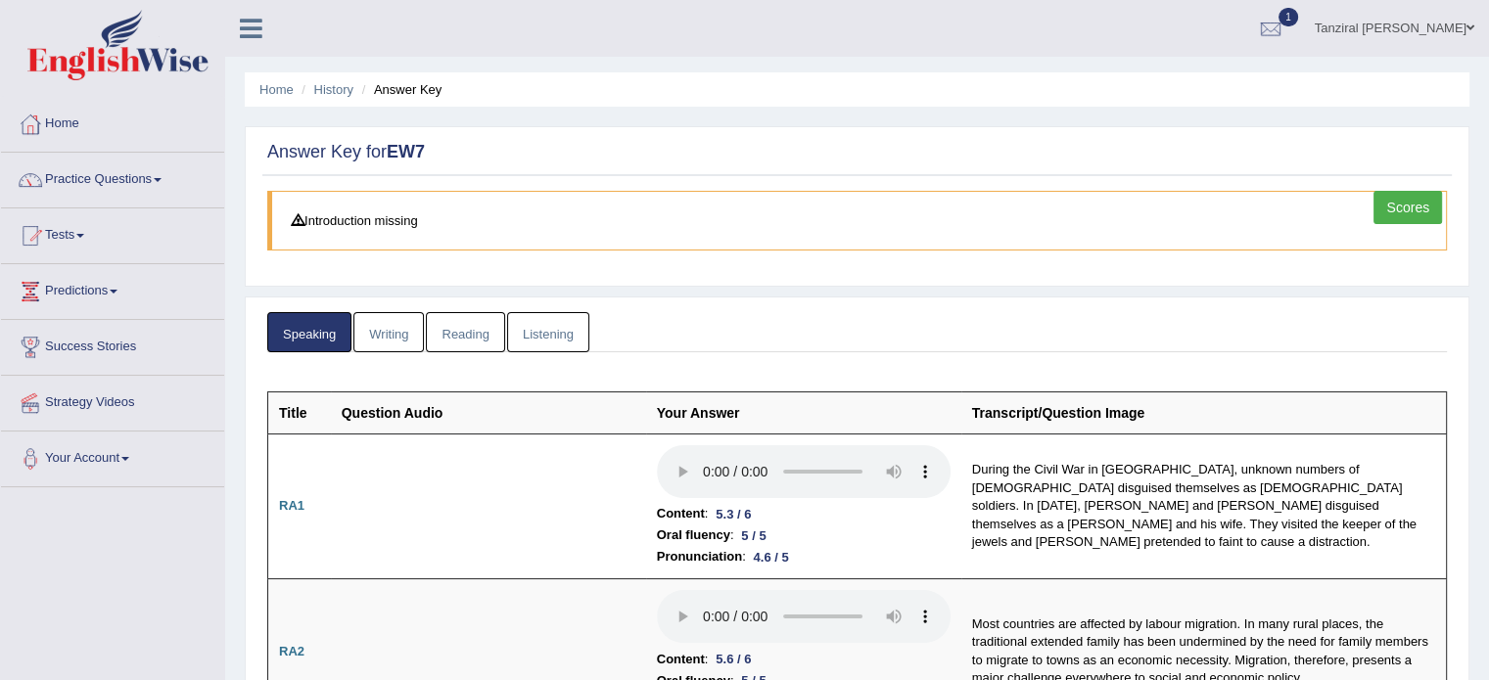
click at [403, 323] on link "Writing" at bounding box center [388, 332] width 70 height 40
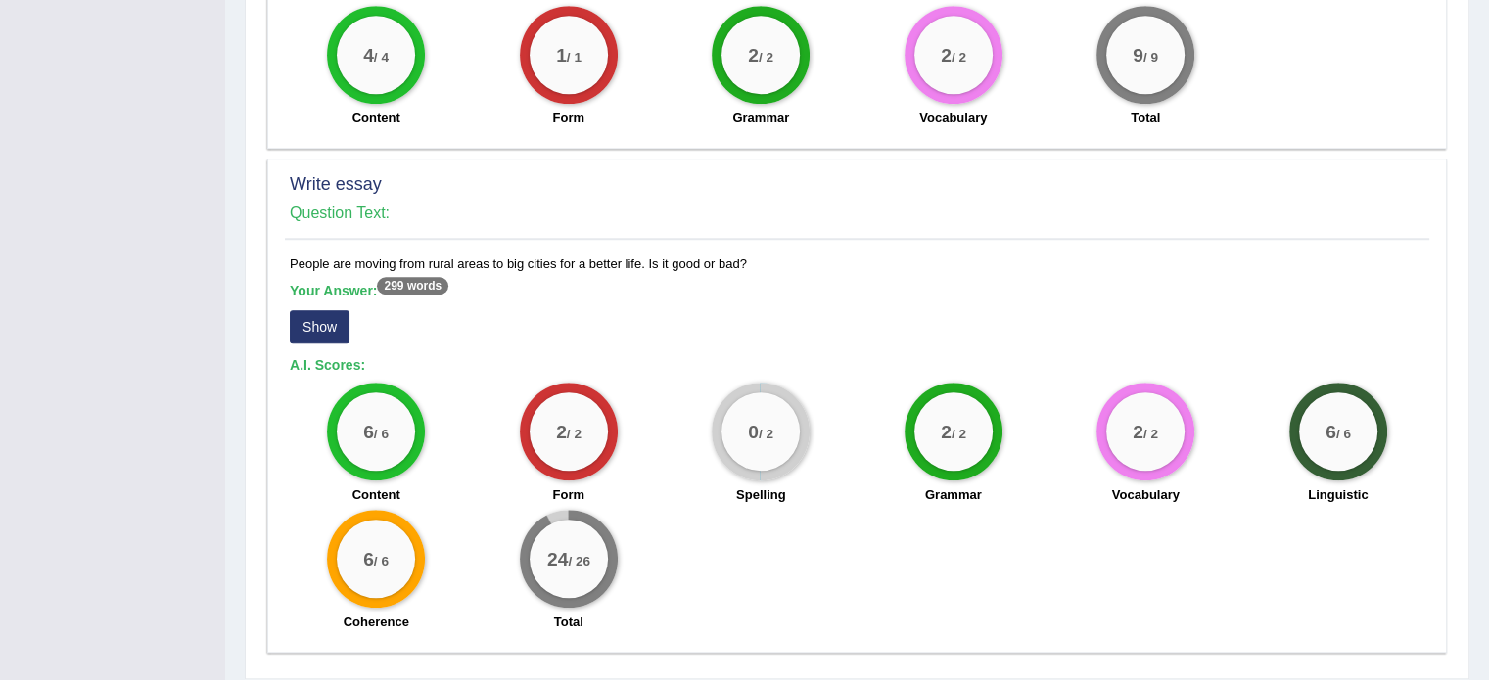
scroll to position [1644, 0]
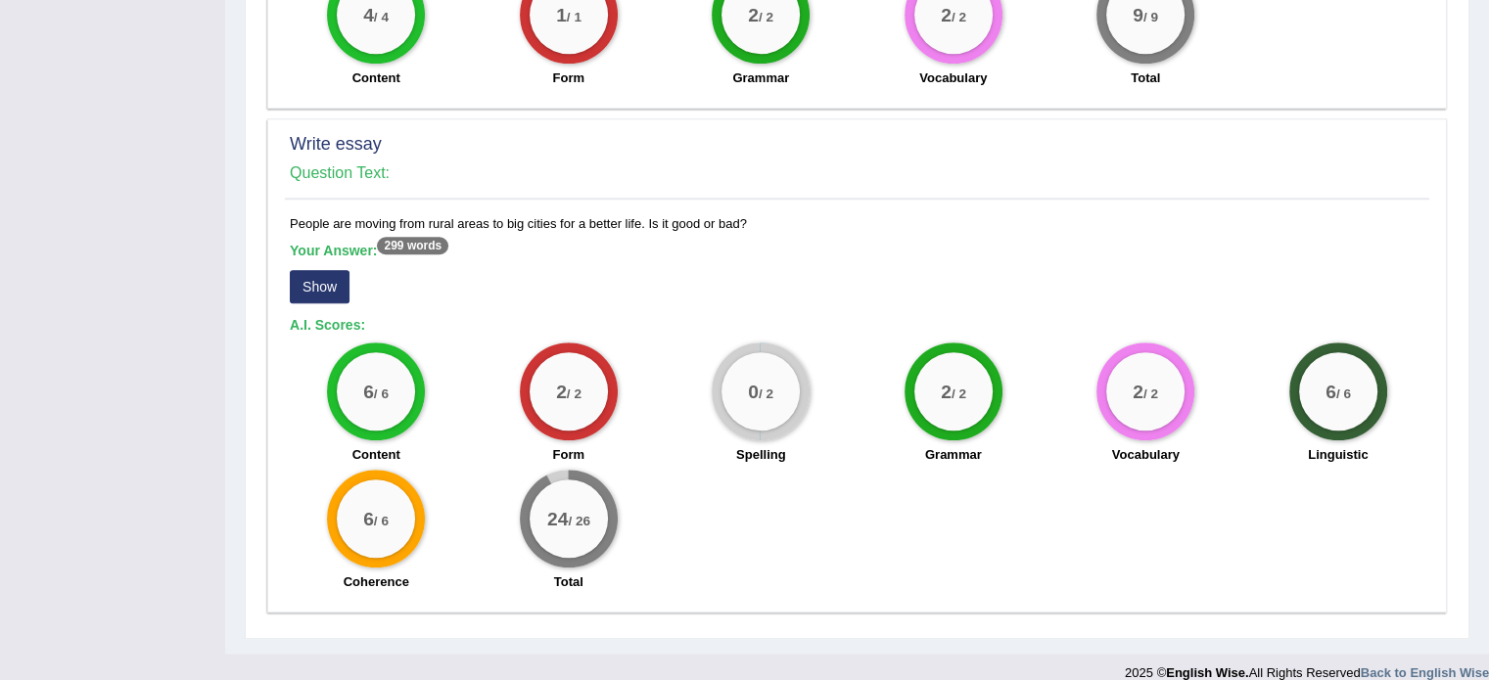
click at [321, 270] on button "Show" at bounding box center [320, 286] width 60 height 33
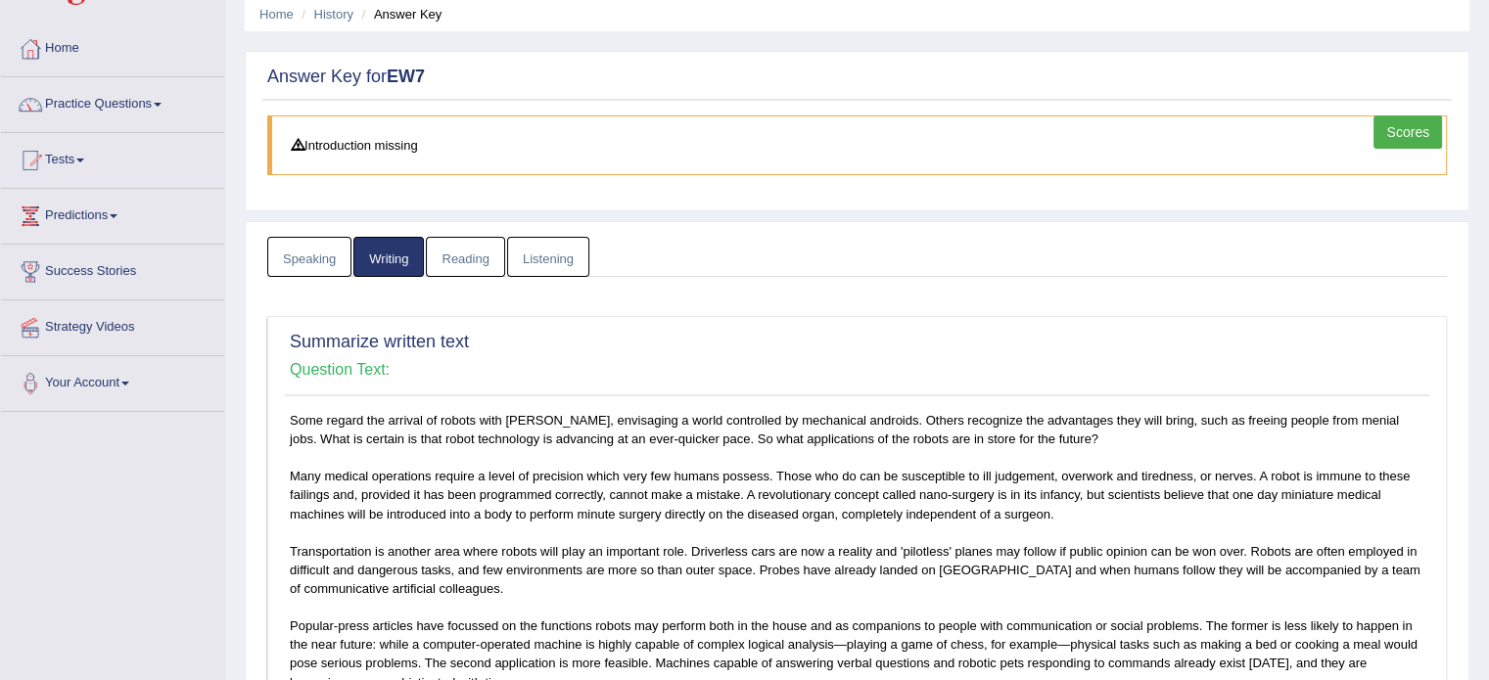
scroll to position [0, 0]
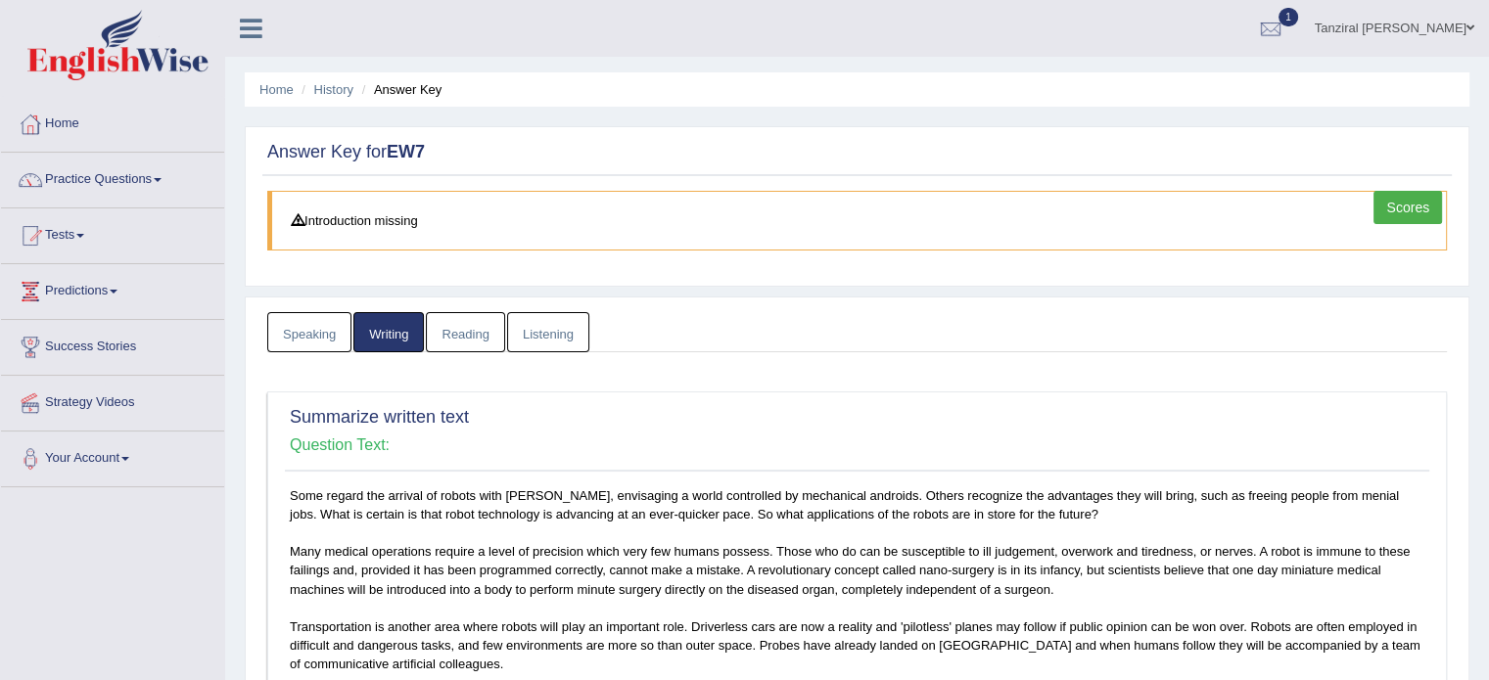
click at [466, 331] on link "Reading" at bounding box center [465, 332] width 78 height 40
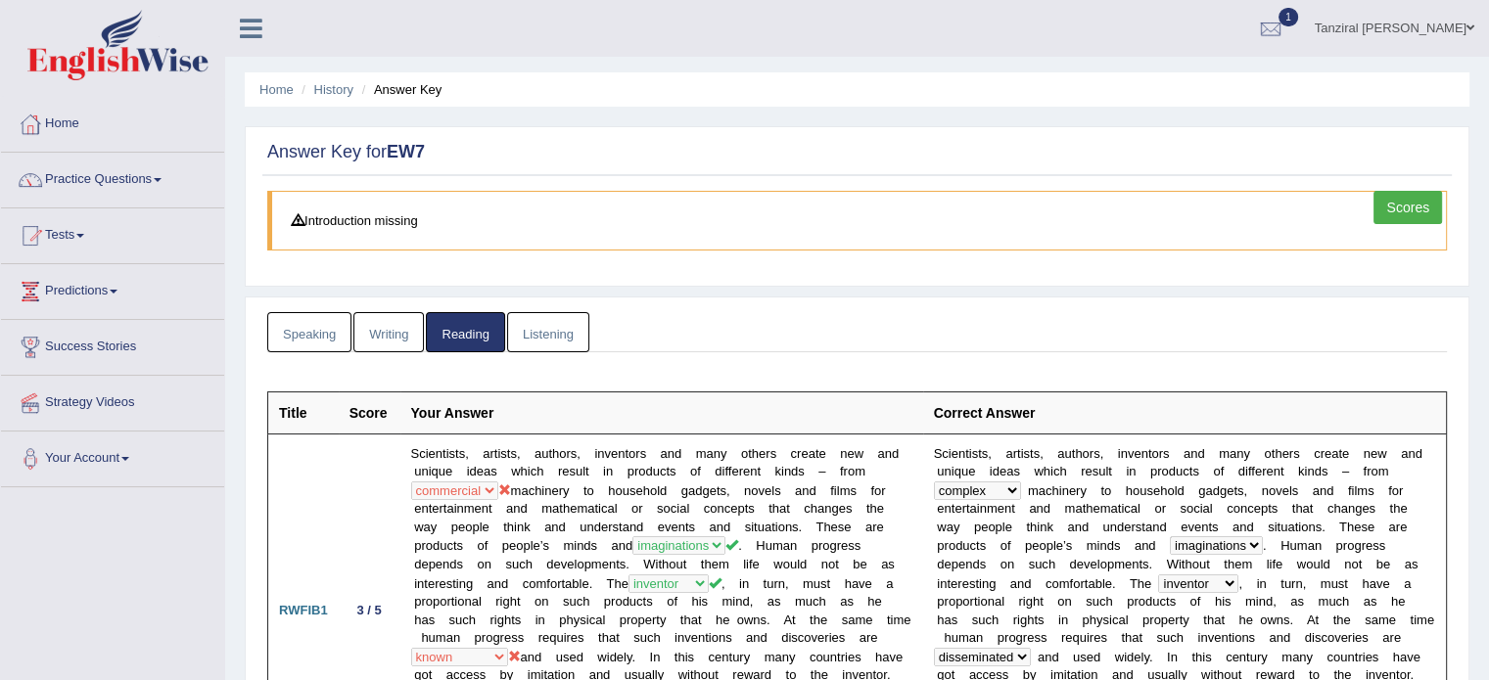
click at [583, 323] on link "Listening" at bounding box center [548, 332] width 82 height 40
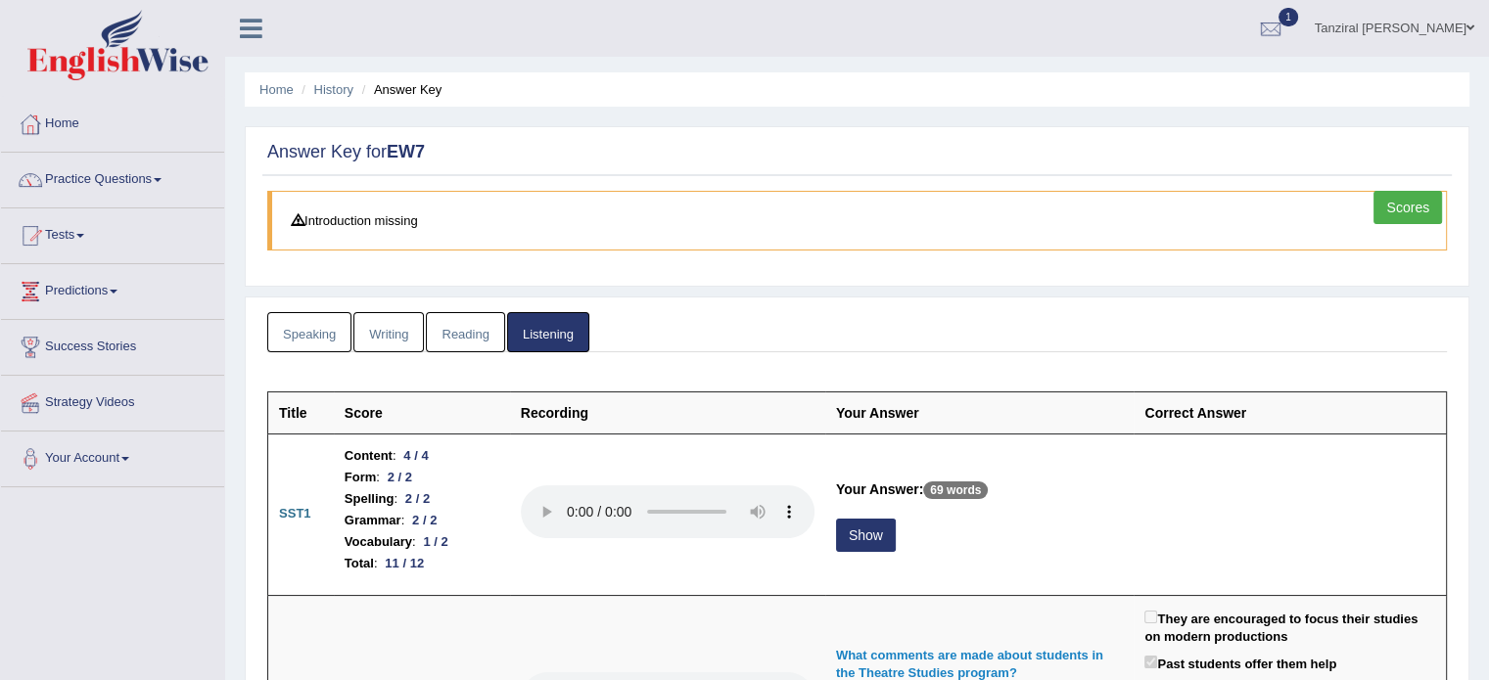
click at [1392, 197] on link "Scores" at bounding box center [1408, 207] width 69 height 33
